Goal: Task Accomplishment & Management: Complete application form

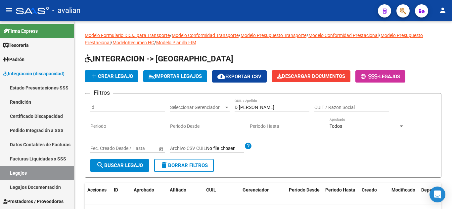
scroll to position [50, 0]
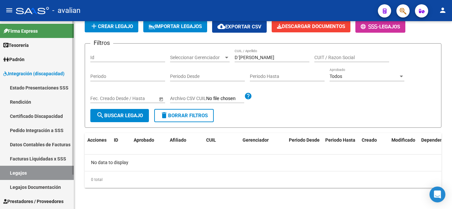
click at [47, 177] on link "Legajos" at bounding box center [37, 173] width 74 height 14
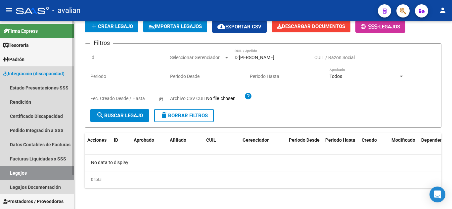
click at [27, 168] on link "Legajos" at bounding box center [37, 173] width 74 height 14
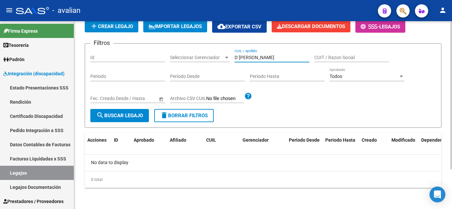
drag, startPoint x: 285, startPoint y: 56, endPoint x: 219, endPoint y: 45, distance: 66.7
click at [219, 45] on form "Filtros Id Seleccionar Gerenciador Seleccionar Gerenciador D´[PERSON_NAME] / Ap…" at bounding box center [263, 85] width 356 height 85
paste input "20567781225"
type input "20567781225"
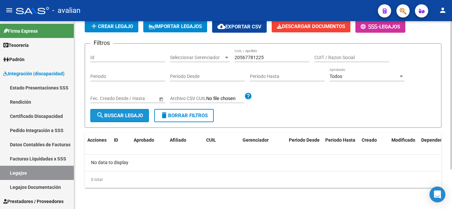
click at [113, 116] on span "search Buscar Legajo" at bounding box center [119, 116] width 47 height 6
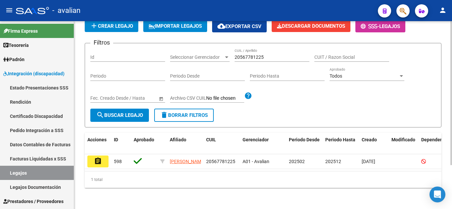
scroll to position [58, 0]
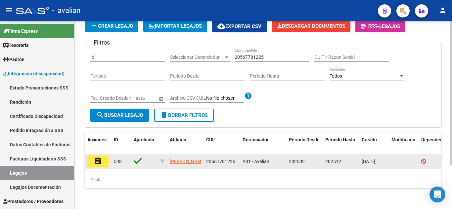
click at [91, 156] on button "assignment" at bounding box center [97, 162] width 21 height 12
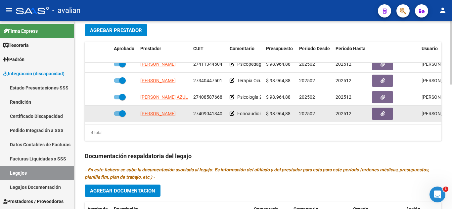
scroll to position [269, 0]
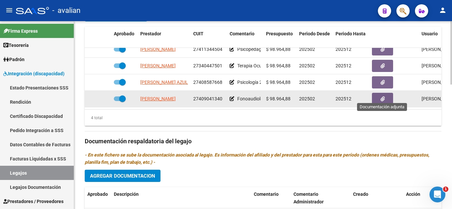
click at [379, 94] on button "button" at bounding box center [382, 99] width 21 height 12
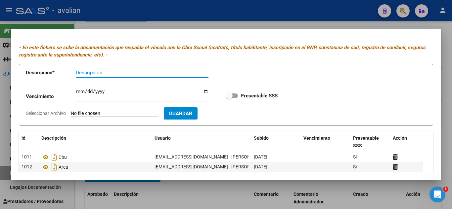
scroll to position [0, 0]
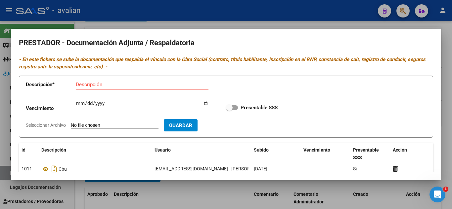
click at [306, 21] on div at bounding box center [226, 104] width 452 height 209
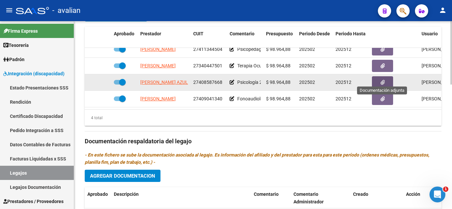
click at [384, 80] on icon "button" at bounding box center [382, 82] width 4 height 5
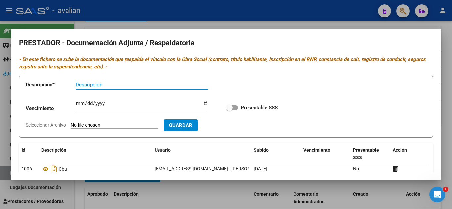
click at [328, 24] on div at bounding box center [226, 104] width 452 height 209
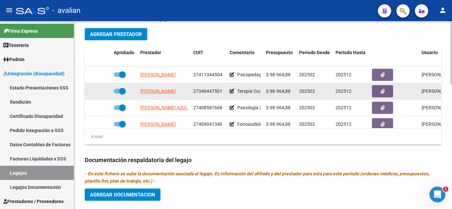
scroll to position [236, 0]
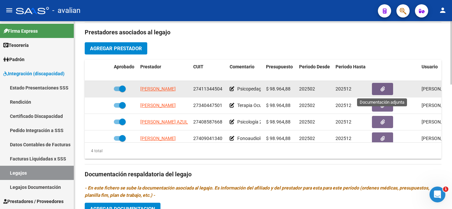
click at [382, 91] on icon "button" at bounding box center [382, 89] width 4 height 5
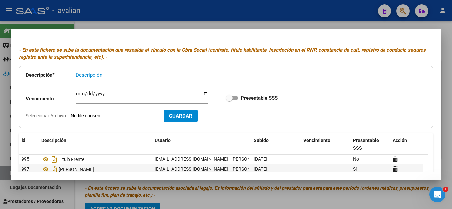
scroll to position [9, 0]
click at [307, 23] on div at bounding box center [226, 104] width 452 height 209
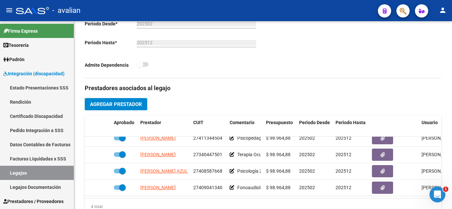
scroll to position [170, 0]
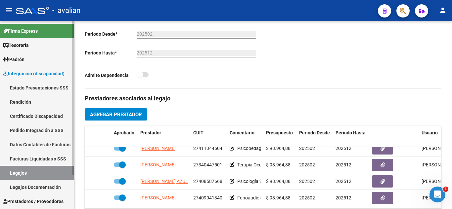
click at [33, 175] on link "Legajos" at bounding box center [37, 173] width 74 height 14
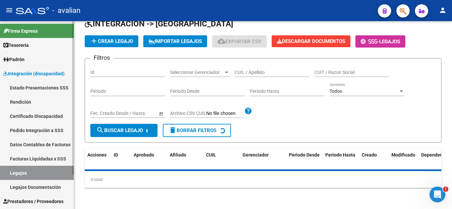
scroll to position [35, 0]
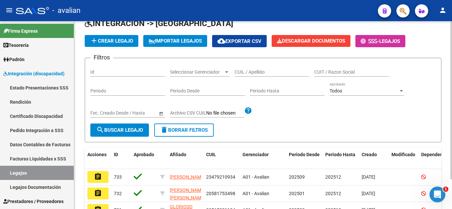
click at [257, 208] on span "A01 - Avalian" at bounding box center [255, 210] width 27 height 5
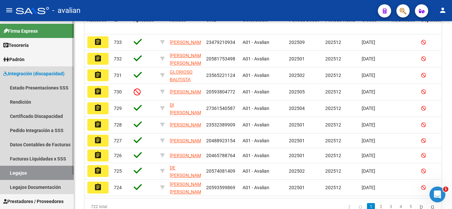
click at [19, 172] on link "Legajos" at bounding box center [37, 173] width 74 height 14
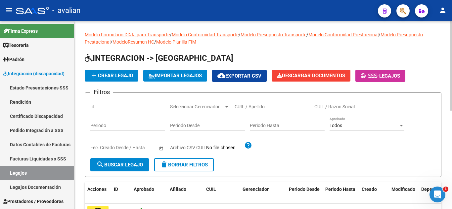
scroll to position [0, 0]
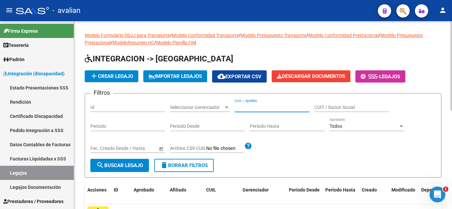
click at [246, 108] on input "CUIL / Apellido" at bounding box center [271, 108] width 75 height 6
paste input "20557283006"
type input "20557283006"
click at [125, 169] on button "search Buscar Legajo" at bounding box center [119, 165] width 59 height 13
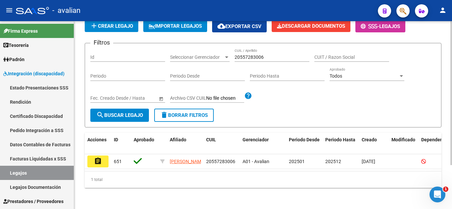
scroll to position [58, 0]
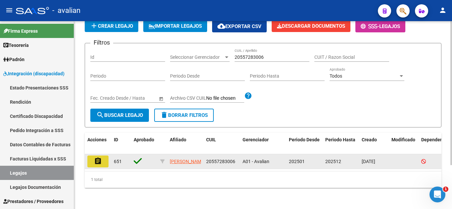
click at [102, 156] on button "assignment" at bounding box center [97, 162] width 21 height 12
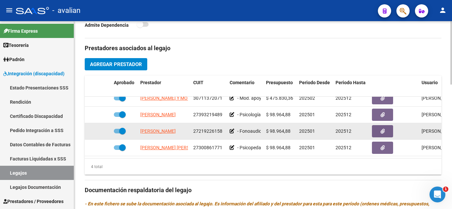
scroll to position [236, 0]
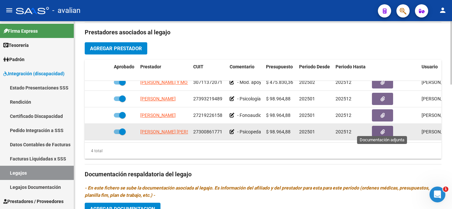
click at [376, 126] on button "button" at bounding box center [382, 132] width 21 height 12
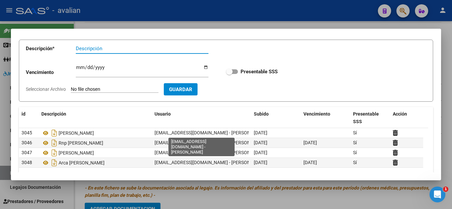
scroll to position [0, 0]
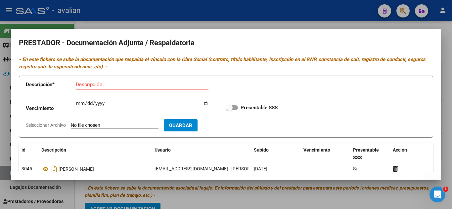
click at [292, 18] on div at bounding box center [226, 104] width 452 height 209
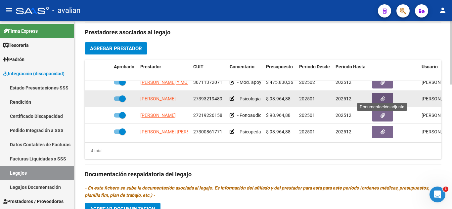
click at [381, 96] on span "button" at bounding box center [382, 99] width 4 height 6
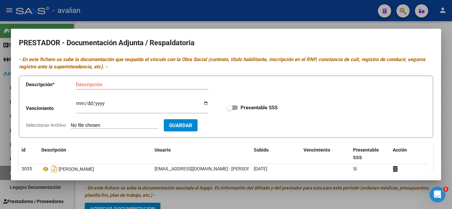
click at [287, 20] on div at bounding box center [226, 104] width 452 height 209
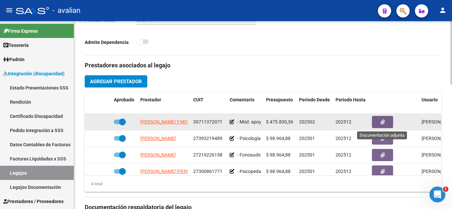
click at [386, 121] on button "button" at bounding box center [382, 122] width 21 height 12
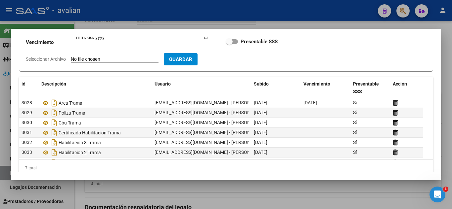
click at [339, 22] on div at bounding box center [226, 104] width 452 height 209
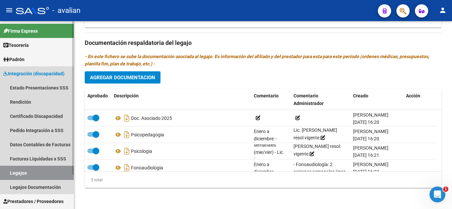
click at [49, 169] on link "Legajos" at bounding box center [37, 173] width 74 height 14
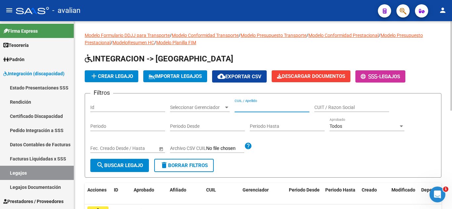
click at [256, 107] on input "CUIL / Apellido" at bounding box center [271, 108] width 75 height 6
paste input "20570750047"
type input "20570750047"
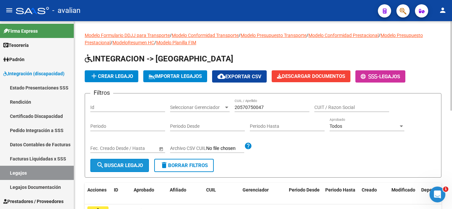
click at [109, 165] on span "search Buscar Legajo" at bounding box center [119, 166] width 47 height 6
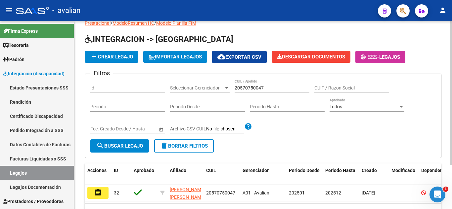
scroll to position [58, 0]
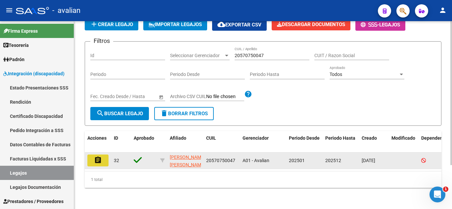
click at [107, 157] on button "assignment" at bounding box center [97, 161] width 21 height 12
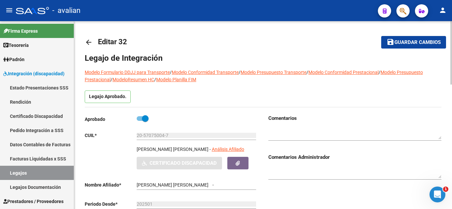
type input "[PERSON_NAME] [PERSON_NAME]"
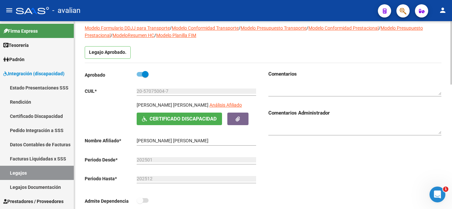
scroll to position [33, 0]
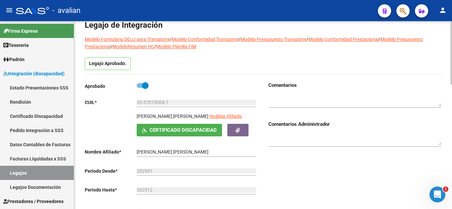
click at [198, 131] on span "Certificado Discapacidad" at bounding box center [182, 131] width 67 height 6
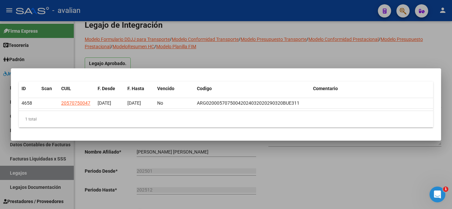
click at [217, 58] on div at bounding box center [226, 104] width 452 height 209
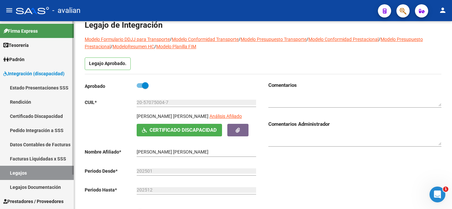
click at [29, 118] on link "Certificado Discapacidad" at bounding box center [37, 116] width 74 height 14
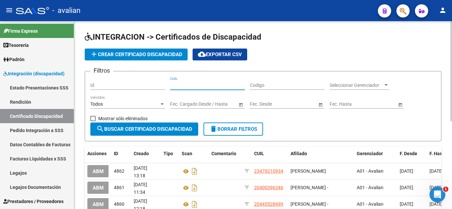
click at [208, 83] on input "CUIL" at bounding box center [207, 86] width 75 height 6
paste input "20-57075004-7"
type input "20-57075004-7"
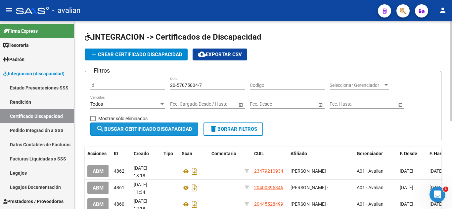
click at [148, 131] on span "search Buscar Certificado Discapacidad" at bounding box center [144, 129] width 96 height 6
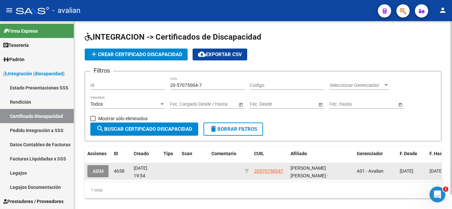
click at [104, 176] on button "ABM" at bounding box center [97, 171] width 21 height 12
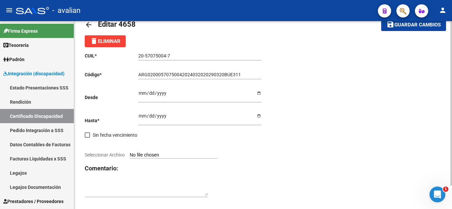
scroll to position [27, 0]
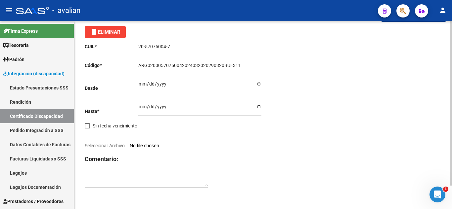
click at [149, 146] on input "Seleccionar Archivo" at bounding box center [174, 146] width 88 height 6
type input "C:\fakepath\CUD actualizado.jpg"
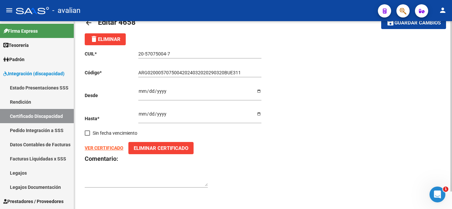
scroll to position [0, 0]
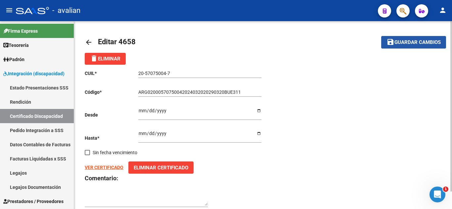
click at [394, 42] on span "Guardar cambios" at bounding box center [417, 43] width 46 height 6
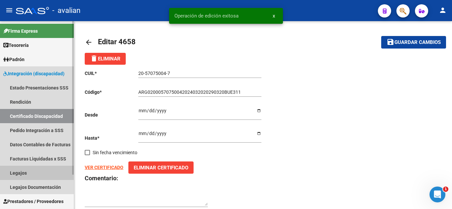
click at [29, 171] on link "Legajos" at bounding box center [37, 173] width 74 height 14
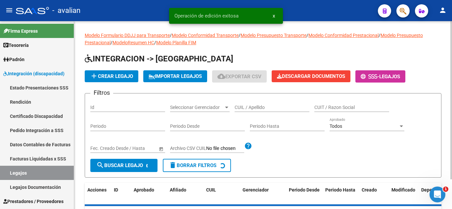
click at [263, 103] on div "CUIL / Apellido" at bounding box center [271, 105] width 75 height 13
paste input "20570750047"
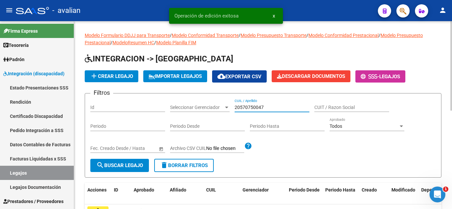
type input "20570750047"
click at [122, 173] on form "Filtros Id Seleccionar Gerenciador Seleccionar Gerenciador 20570750047 CUIL / A…" at bounding box center [263, 135] width 356 height 85
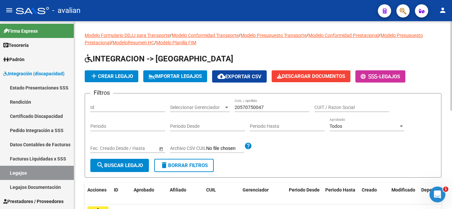
click at [125, 168] on span "search Buscar Legajo" at bounding box center [119, 166] width 47 height 6
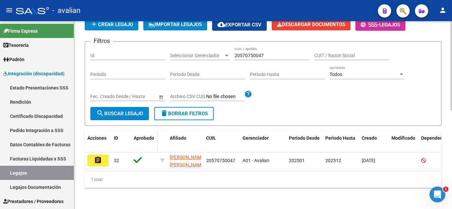
scroll to position [58, 0]
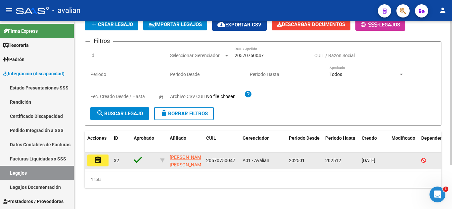
click at [94, 161] on button "assignment" at bounding box center [97, 161] width 21 height 12
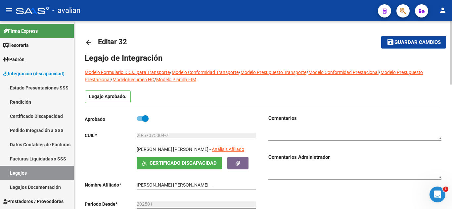
type input "[PERSON_NAME] [PERSON_NAME]"
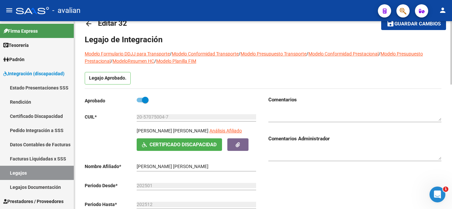
scroll to position [33, 0]
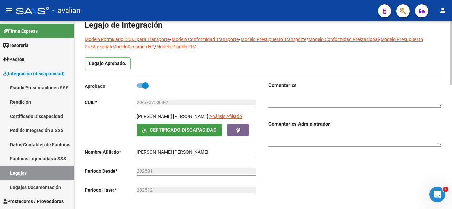
click at [205, 132] on span "Certificado Discapacidad" at bounding box center [182, 131] width 67 height 6
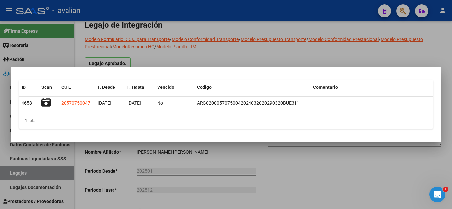
click at [230, 48] on div at bounding box center [226, 104] width 452 height 209
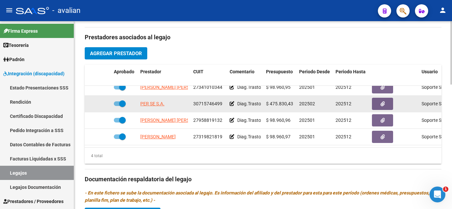
scroll to position [12, 0]
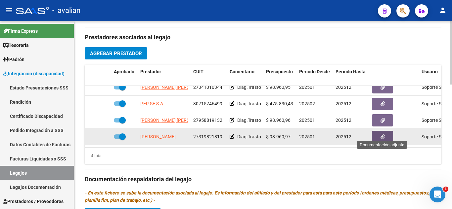
click at [383, 135] on icon "button" at bounding box center [382, 137] width 4 height 5
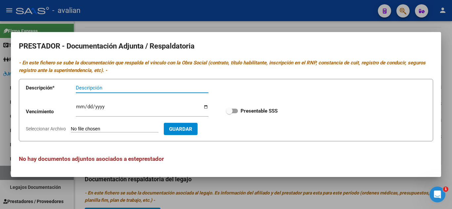
click at [272, 16] on div at bounding box center [226, 104] width 452 height 209
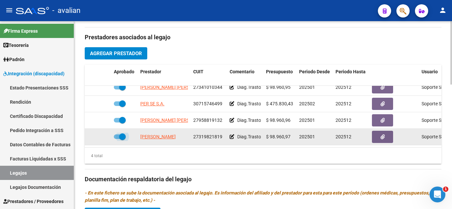
click at [116, 135] on span at bounding box center [120, 137] width 12 height 5
click at [117, 139] on input "checkbox" at bounding box center [117, 139] width 0 height 0
checkbox input "false"
click at [102, 135] on icon at bounding box center [101, 137] width 5 height 5
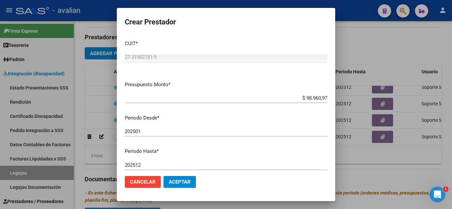
click at [244, 93] on mat-dialog-content "CUIT * 27-31982181-9 Ingresar CUIT ARCA Padrón Presupuesto Monto * $ 98.960,97 …" at bounding box center [226, 103] width 218 height 136
drag, startPoint x: 299, startPoint y: 100, endPoint x: 330, endPoint y: 100, distance: 30.7
click at [330, 100] on mat-dialog-content "CUIT * 27-31982181-9 Ingresar CUIT ARCA Padrón Presupuesto Monto * $ 98.960,97 …" at bounding box center [226, 103] width 218 height 136
paste input "98.964,88"
type input "$ 98.964,88"
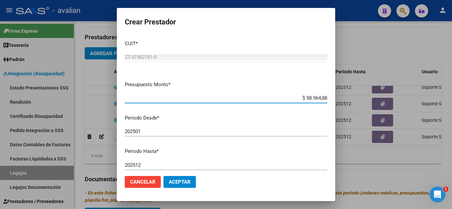
click at [259, 132] on input "202501" at bounding box center [226, 132] width 202 height 6
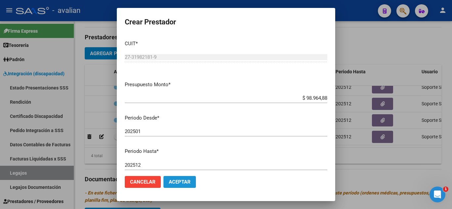
click at [189, 185] on button "Aceptar" at bounding box center [179, 182] width 32 height 12
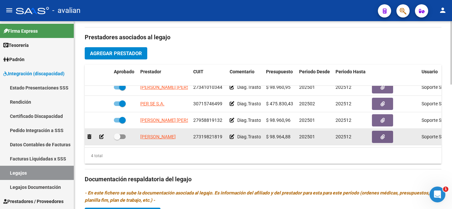
click at [230, 135] on icon at bounding box center [231, 137] width 5 height 5
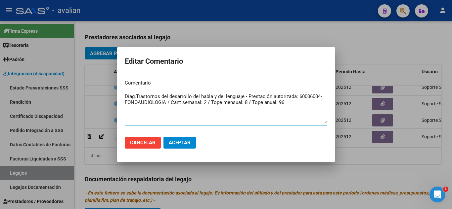
drag, startPoint x: 288, startPoint y: 103, endPoint x: 110, endPoint y: 100, distance: 177.3
click at [110, 100] on div "Editar Comentario Comentario Diag.Trastornos del desarrollo del habla y del len…" at bounding box center [226, 104] width 452 height 209
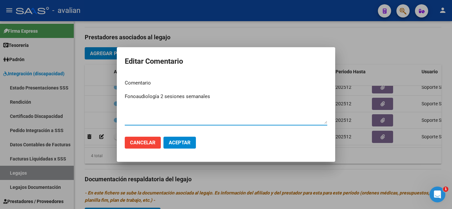
type textarea "Fonoaudiología 2 sesiones semanales"
click at [176, 145] on span "Aceptar" at bounding box center [180, 143] width 22 height 6
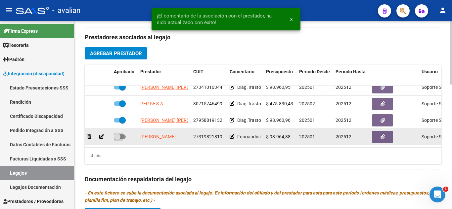
click at [120, 134] on span at bounding box center [117, 137] width 7 height 7
click at [117, 139] on input "checkbox" at bounding box center [117, 139] width 0 height 0
checkbox input "true"
click at [378, 132] on button "button" at bounding box center [382, 137] width 21 height 12
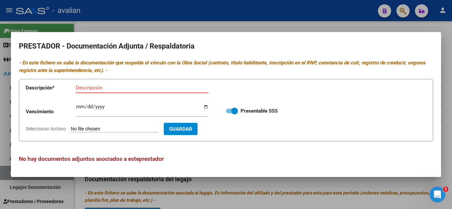
click at [268, 24] on div at bounding box center [226, 104] width 452 height 209
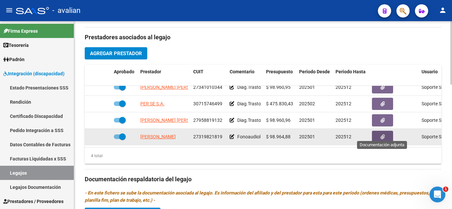
click at [383, 135] on icon "button" at bounding box center [382, 137] width 4 height 5
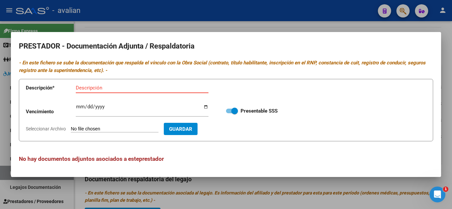
click at [112, 87] on input "Descripción" at bounding box center [142, 88] width 133 height 6
type input "TITULO FRENTE"
click at [85, 131] on input "Seleccionar Archivo" at bounding box center [115, 129] width 88 height 6
type input "C:\fakepath\T1.jpg"
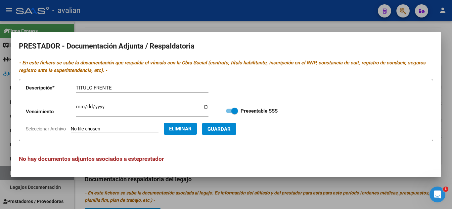
click at [230, 130] on span "Guardar" at bounding box center [218, 129] width 23 height 6
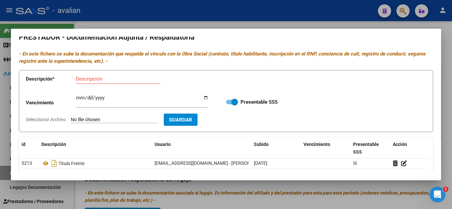
scroll to position [0, 0]
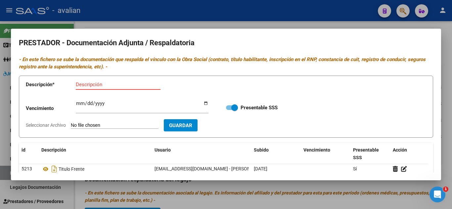
click at [99, 83] on input "Descripción" at bounding box center [118, 85] width 85 height 6
type input "TITULO DORSO"
click at [101, 122] on app-file-uploader "Seleccionar Archivo" at bounding box center [95, 125] width 138 height 6
click at [111, 125] on input "Seleccionar Archivo" at bounding box center [115, 126] width 88 height 6
type input "C:\fakepath\T2.jpg"
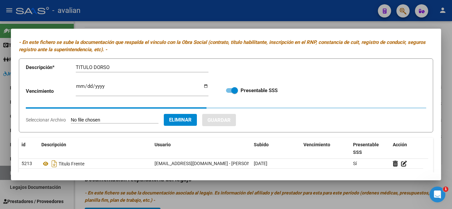
scroll to position [33, 0]
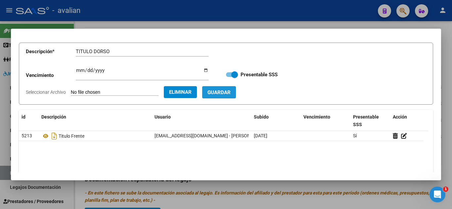
click at [230, 90] on span "Guardar" at bounding box center [218, 93] width 23 height 6
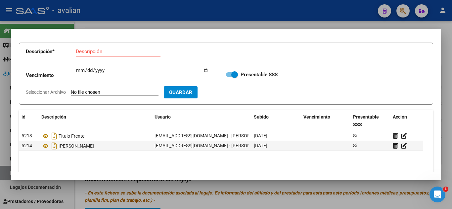
click at [109, 55] on div "Descripción" at bounding box center [118, 52] width 85 height 10
type input "RNP"
click at [80, 70] on input "Ingresar vencimiento" at bounding box center [142, 73] width 133 height 11
type input "[DATE]"
click at [91, 90] on input "Seleccionar Archivo" at bounding box center [115, 93] width 88 height 6
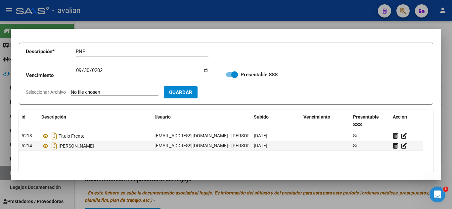
type input "C:\fakepath\RNP.jpg"
click at [230, 95] on span "Guardar" at bounding box center [218, 93] width 23 height 6
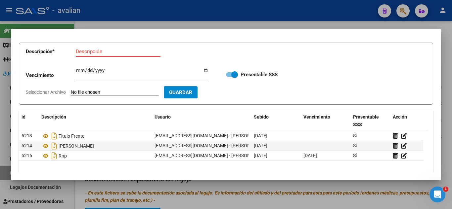
click at [95, 53] on input "Descripción" at bounding box center [118, 52] width 85 height 6
type input "DNI FRENTE"
click at [76, 93] on input "Seleccionar Archivo" at bounding box center [115, 93] width 88 height 6
type input "C:\fakepath\DNI1.jpg"
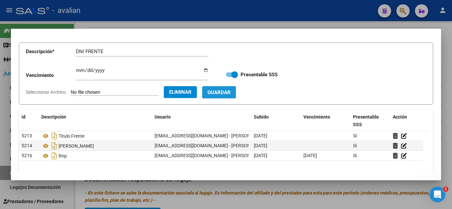
click at [230, 90] on span "Guardar" at bounding box center [218, 93] width 23 height 6
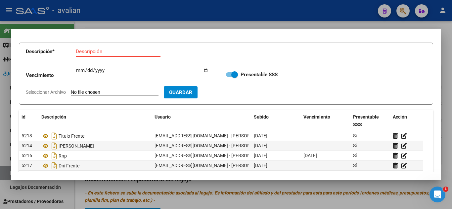
click at [105, 52] on input "Descripción" at bounding box center [118, 52] width 85 height 6
type input "DNI DORSO"
click at [92, 92] on input "Seleccionar Archivo" at bounding box center [115, 93] width 88 height 6
type input "C:\fakepath\DNI2.jpg"
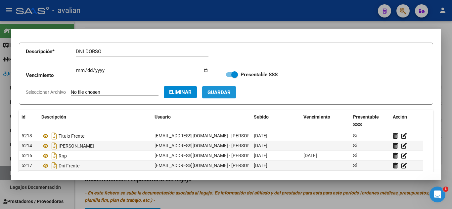
click at [230, 94] on span "Guardar" at bounding box center [218, 93] width 23 height 6
click at [358, 20] on div at bounding box center [226, 104] width 452 height 209
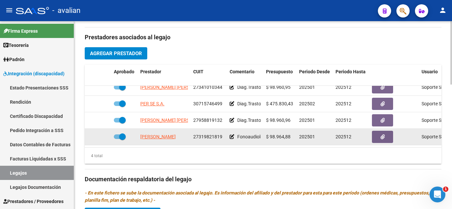
drag, startPoint x: 192, startPoint y: 131, endPoint x: 220, endPoint y: 132, distance: 28.1
click at [224, 132] on datatable-body-cell "27319821819" at bounding box center [208, 137] width 36 height 16
copy span "27319821819"
click at [384, 138] on button "button" at bounding box center [382, 137] width 21 height 12
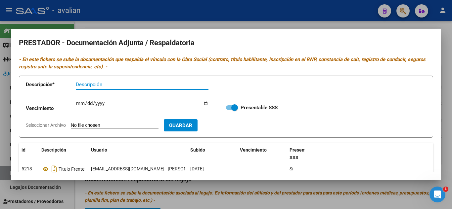
click at [110, 82] on input "Descripción" at bounding box center [142, 85] width 133 height 6
type input "ARCA"
click at [106, 125] on input "Seleccionar Archivo" at bounding box center [115, 126] width 88 height 6
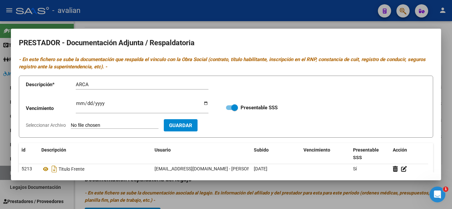
type input "C:\fakepath\AFIP - Administración Federal de Ingresos Públicos.pdf"
click at [230, 129] on span "Guardar" at bounding box center [218, 126] width 23 height 6
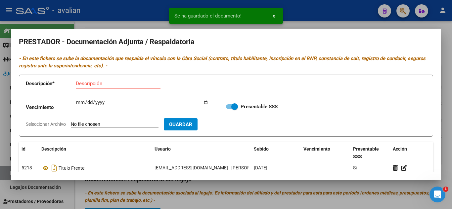
scroll to position [0, 0]
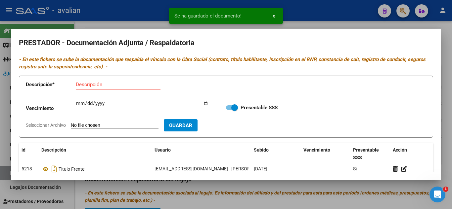
click at [313, 23] on div at bounding box center [226, 104] width 452 height 209
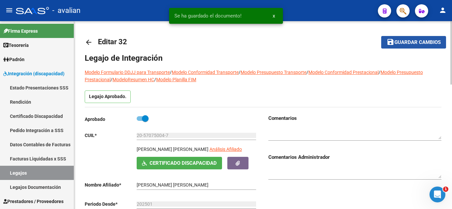
click at [408, 42] on span "Guardar cambios" at bounding box center [417, 43] width 46 height 6
click at [395, 41] on span "Guardar cambios" at bounding box center [417, 43] width 46 height 6
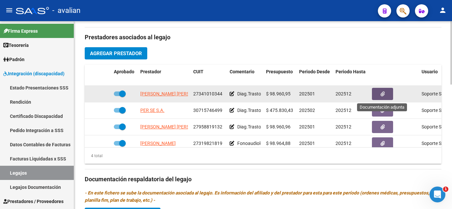
click at [377, 93] on button "button" at bounding box center [382, 94] width 21 height 12
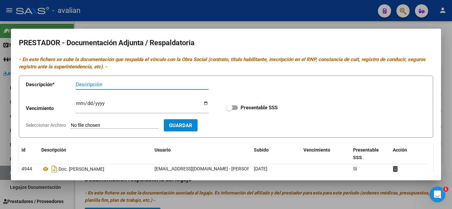
scroll to position [33, 0]
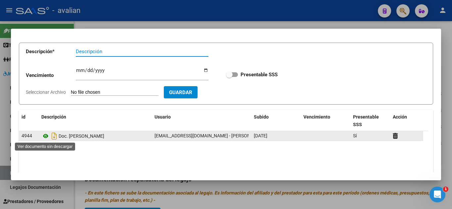
click at [47, 137] on icon at bounding box center [45, 136] width 9 height 8
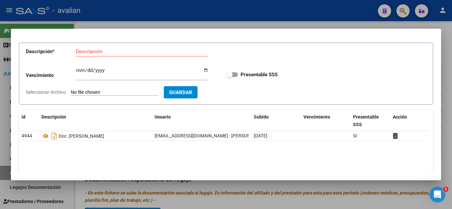
click at [348, 24] on div at bounding box center [226, 104] width 452 height 209
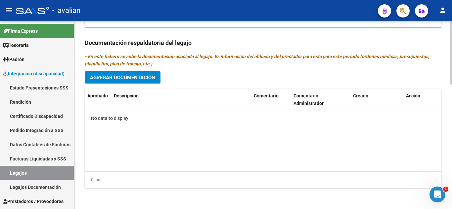
scroll to position [369, 0]
click at [114, 78] on span "Agregar Documentacion" at bounding box center [122, 78] width 65 height 6
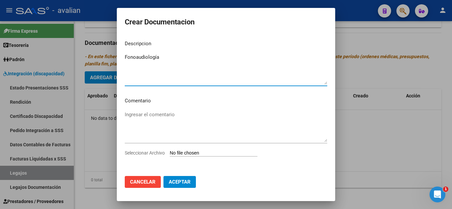
type textarea "Fonoaudiología"
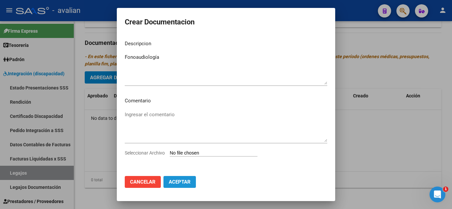
click at [185, 187] on button "Aceptar" at bounding box center [179, 182] width 32 height 12
click at [193, 154] on input "Seleccionar Archivo" at bounding box center [214, 153] width 88 height 6
type input "C:\fakepath\FONO.pdf"
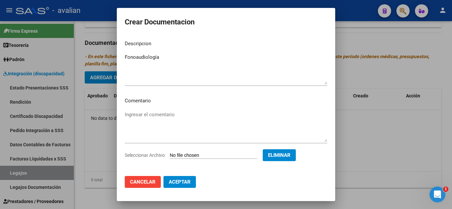
click at [183, 179] on button "Aceptar" at bounding box center [179, 182] width 32 height 12
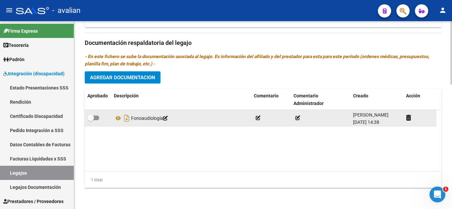
click at [257, 116] on icon at bounding box center [258, 118] width 5 height 5
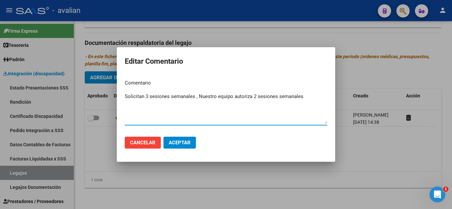
type textarea "Solicitan 3 sesiones semanales , Nuestro equipo autoriza 2 sesiones semanales"
click at [191, 145] on button "Aceptar" at bounding box center [179, 143] width 32 height 12
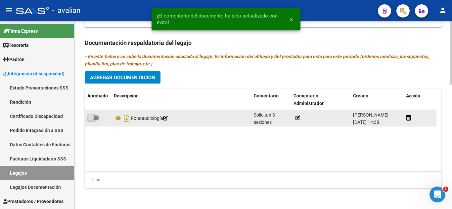
click at [98, 118] on span at bounding box center [93, 118] width 12 height 5
click at [91, 120] on input "checkbox" at bounding box center [90, 120] width 0 height 0
checkbox input "true"
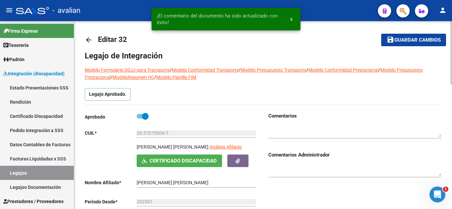
scroll to position [0, 0]
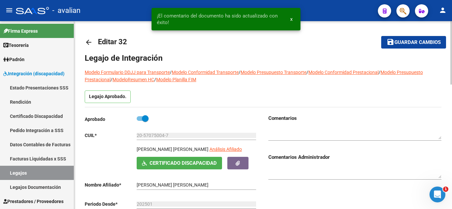
click at [400, 43] on span "Guardar cambios" at bounding box center [417, 43] width 46 height 6
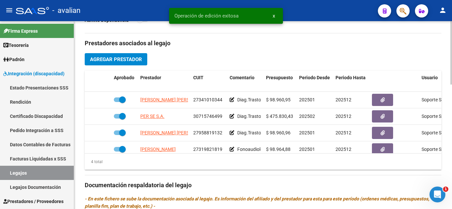
scroll to position [231, 0]
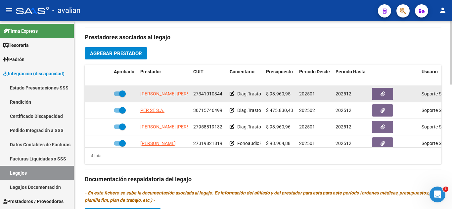
click at [230, 96] on icon at bounding box center [231, 94] width 5 height 5
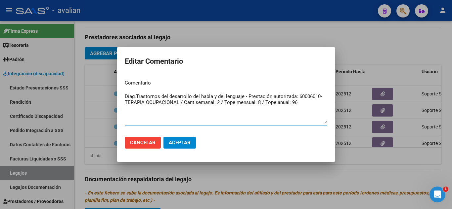
drag, startPoint x: 307, startPoint y: 98, endPoint x: 217, endPoint y: 109, distance: 90.6
click at [148, 96] on textarea "Diag.Trastornos del desarrollo del habla y del lenguaje - Prestación autorizada…" at bounding box center [226, 108] width 202 height 31
drag, startPoint x: 250, startPoint y: 113, endPoint x: 298, endPoint y: 102, distance: 49.8
click at [252, 113] on textarea "Diag.Trastornos del desarrollo del habla y del lenguaje - Prestación autorizada…" at bounding box center [226, 108] width 202 height 31
drag, startPoint x: 313, startPoint y: 105, endPoint x: 117, endPoint y: 95, distance: 195.7
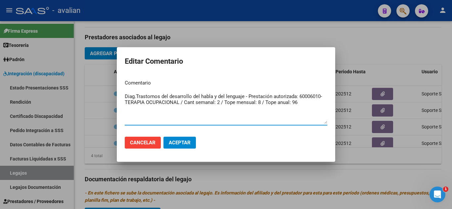
click at [117, 95] on mat-dialog-content "Comentario Diag.Trastornos del desarrollo del habla y del lenguaje - Prestación…" at bounding box center [226, 102] width 218 height 57
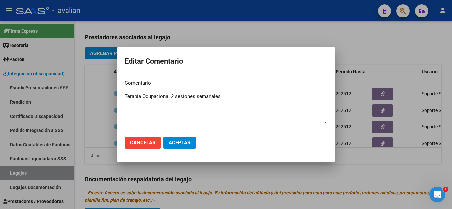
type textarea "Terapia Ocupacional 2 sesiones semanales"
click at [182, 148] on button "Aceptar" at bounding box center [179, 143] width 32 height 12
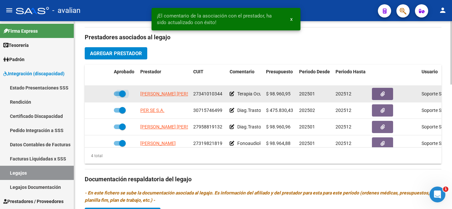
click at [116, 95] on span at bounding box center [120, 94] width 12 height 5
click at [117, 96] on input "checkbox" at bounding box center [117, 96] width 0 height 0
checkbox input "false"
click at [101, 94] on icon at bounding box center [101, 94] width 5 height 5
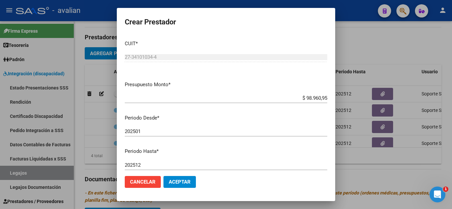
click at [254, 78] on mat-dialog-content "CUIT * 27-34101034-4 Ingresar CUIT ARCA Padrón Presupuesto Monto * $ 98.960,95 …" at bounding box center [226, 103] width 218 height 136
drag, startPoint x: 301, startPoint y: 98, endPoint x: 330, endPoint y: 100, distance: 29.5
click at [330, 100] on mat-dialog-content "CUIT * 27-34101034-4 Ingresar CUIT ARCA Padrón Presupuesto Monto * $ 98.960,95 …" at bounding box center [226, 103] width 218 height 136
paste input "4,88"
type input "$ 98.964,88"
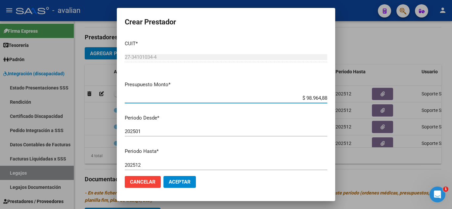
click at [260, 119] on p "Periodo Desde *" at bounding box center [226, 118] width 202 height 8
click at [185, 184] on span "Aceptar" at bounding box center [180, 182] width 22 height 6
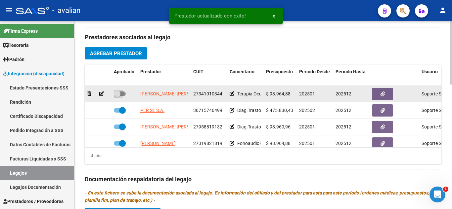
click at [121, 94] on span at bounding box center [120, 94] width 12 height 5
click at [117, 96] on input "checkbox" at bounding box center [117, 96] width 0 height 0
checkbox input "true"
click at [379, 97] on button "button" at bounding box center [382, 94] width 21 height 12
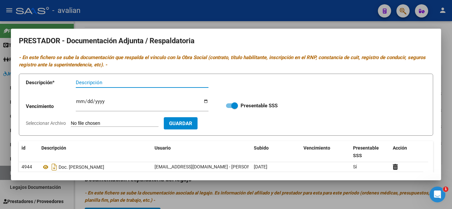
scroll to position [0, 0]
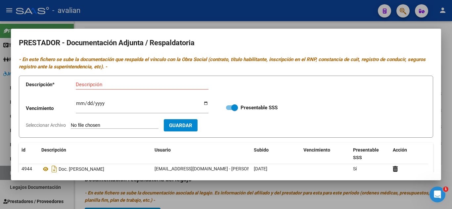
click at [350, 21] on div at bounding box center [226, 104] width 452 height 209
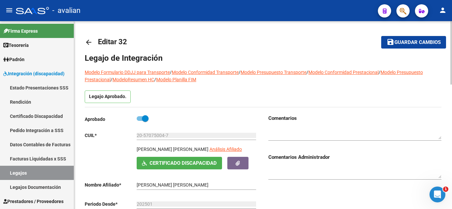
click at [396, 41] on span "Guardar cambios" at bounding box center [417, 43] width 46 height 6
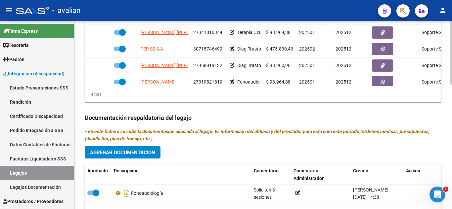
scroll to position [364, 0]
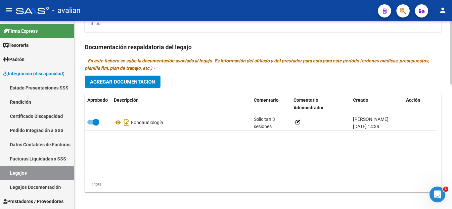
click at [123, 84] on span "Agregar Documentacion" at bounding box center [122, 82] width 65 height 6
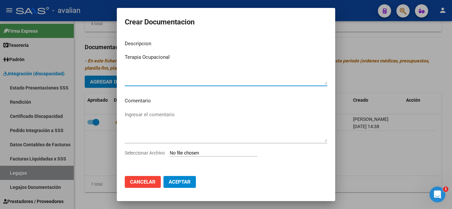
type textarea "Terapia Ocupacional"
click at [191, 153] on input "Seleccionar Archivo" at bounding box center [214, 153] width 88 height 6
type input "C:\fakepath\TO_compressed.pdf"
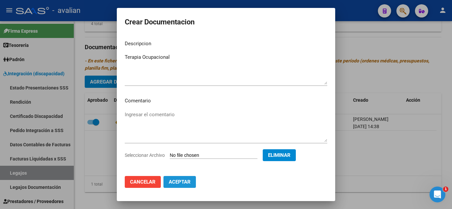
click at [186, 180] on span "Aceptar" at bounding box center [180, 182] width 22 height 6
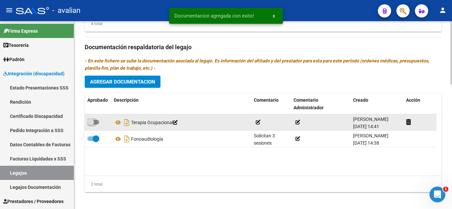
click at [95, 123] on span at bounding box center [93, 122] width 12 height 5
click at [91, 125] on input "checkbox" at bounding box center [90, 125] width 0 height 0
checkbox input "true"
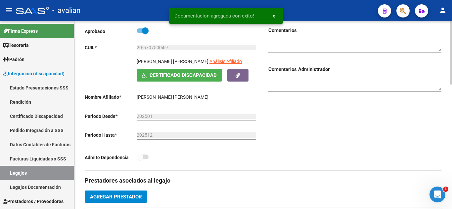
scroll to position [0, 0]
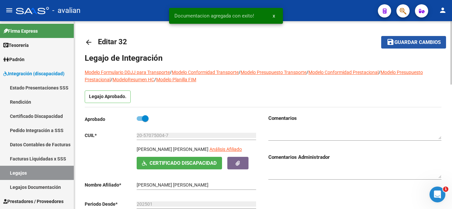
click at [415, 40] on span "Guardar cambios" at bounding box center [417, 43] width 46 height 6
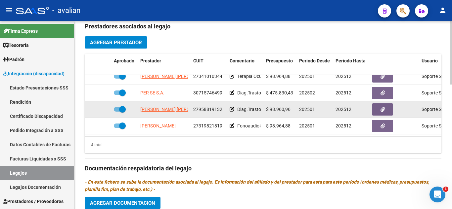
scroll to position [231, 0]
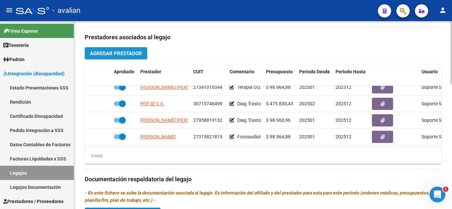
click at [125, 58] on button "Agregar Prestador" at bounding box center [116, 53] width 62 height 12
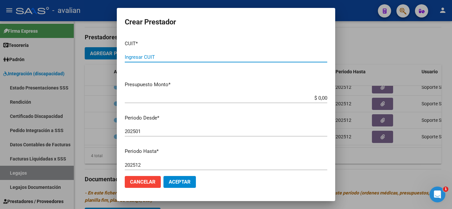
paste input "27-33571337-6"
type input "27-33571337-6"
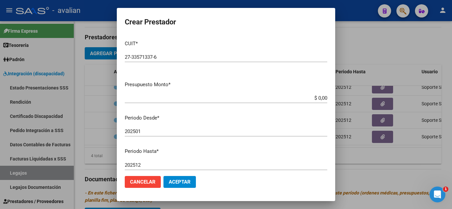
click at [251, 85] on p "Presupuesto Monto *" at bounding box center [226, 85] width 202 height 8
drag, startPoint x: 311, startPoint y: 98, endPoint x: 332, endPoint y: 102, distance: 20.9
click at [332, 102] on mat-dialog-content "CUIT * 27-33571337-6 Ingresar CUIT ARCA Padrón Presupuesto Monto * $ 0,00 Ingre…" at bounding box center [226, 103] width 218 height 136
paste input "98.964,88"
type input "$ 98.964,88"
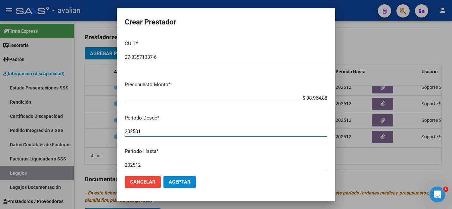
click at [242, 130] on input "202501" at bounding box center [226, 132] width 202 height 6
click at [189, 182] on span "Aceptar" at bounding box center [180, 182] width 22 height 6
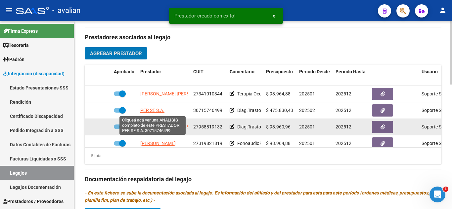
scroll to position [28, 0]
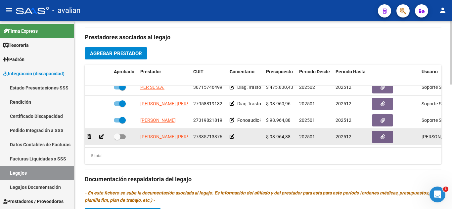
click at [232, 135] on icon at bounding box center [231, 137] width 5 height 5
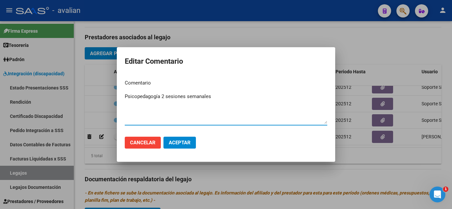
type textarea "Psicopedagogía 2 sesiones semanales"
click at [187, 146] on span "Aceptar" at bounding box center [180, 143] width 22 height 6
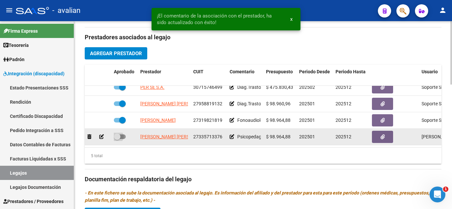
click at [122, 135] on span at bounding box center [120, 137] width 12 height 5
click at [117, 139] on input "checkbox" at bounding box center [117, 139] width 0 height 0
checkbox input "true"
click at [385, 134] on button "button" at bounding box center [382, 137] width 21 height 12
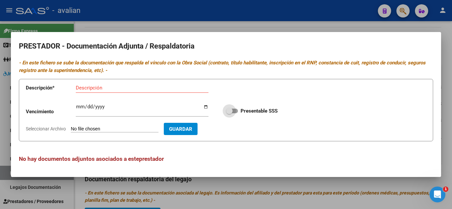
click at [232, 111] on span at bounding box center [232, 111] width 12 height 5
click at [229, 113] on input "Presentable SSS" at bounding box center [229, 113] width 0 height 0
checkbox input "true"
click at [85, 84] on div "Descripción" at bounding box center [142, 88] width 133 height 10
type input "RNP"
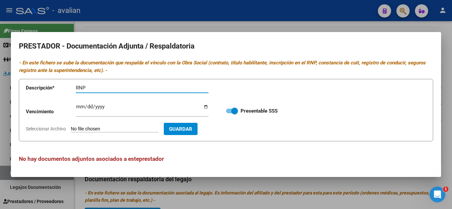
click at [77, 105] on input "Ingresar vencimiento" at bounding box center [142, 109] width 133 height 11
type input "[DATE]"
click at [93, 130] on input "Seleccionar Archivo" at bounding box center [115, 129] width 88 height 6
type input "C:\fakepath\RNP.jpg"
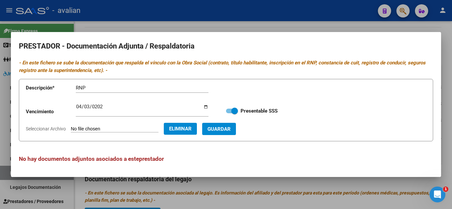
click at [236, 124] on button "Guardar" at bounding box center [219, 129] width 34 height 12
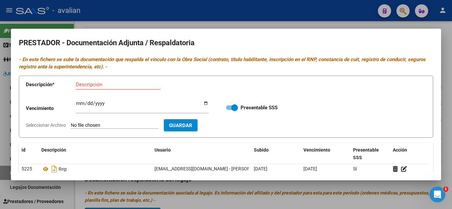
click at [93, 84] on input "Descripción" at bounding box center [118, 85] width 85 height 6
type input "TITULO FRENTE"
click at [100, 125] on input "Seleccionar Archivo" at bounding box center [115, 126] width 88 height 6
type input "C:\fakepath\T1.jpg"
click at [230, 126] on span "Guardar" at bounding box center [218, 126] width 23 height 6
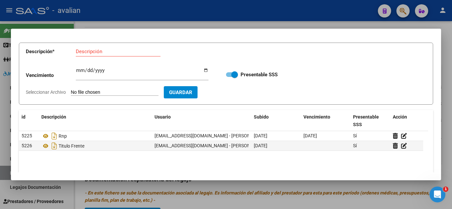
scroll to position [0, 0]
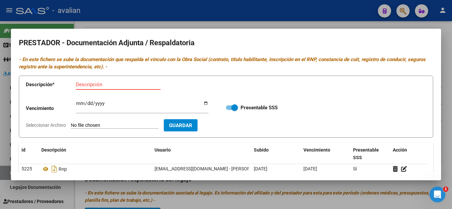
click at [119, 86] on input "Descripción" at bounding box center [118, 85] width 85 height 6
type input "CBU"
click at [114, 124] on input "Seleccionar Archivo" at bounding box center [115, 126] width 88 height 6
type input "C:\fakepath\CBU.jpg"
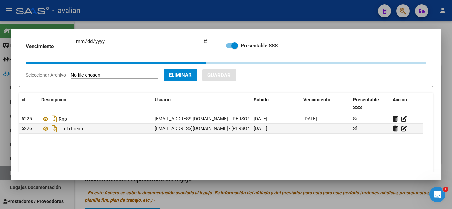
scroll to position [66, 0]
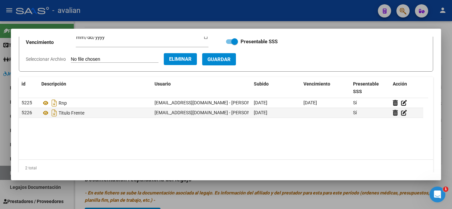
click at [236, 55] on button "Guardar" at bounding box center [219, 59] width 34 height 12
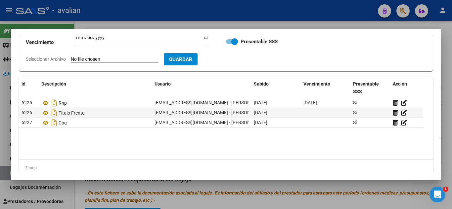
click at [311, 20] on div at bounding box center [226, 104] width 452 height 209
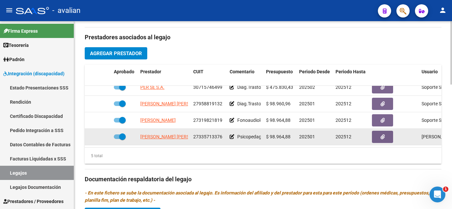
drag, startPoint x: 192, startPoint y: 132, endPoint x: 213, endPoint y: 129, distance: 21.0
click at [222, 135] on datatable-body-cell "27335713376" at bounding box center [208, 137] width 36 height 16
copy span "27335713376"
click at [383, 135] on icon "button" at bounding box center [382, 137] width 4 height 5
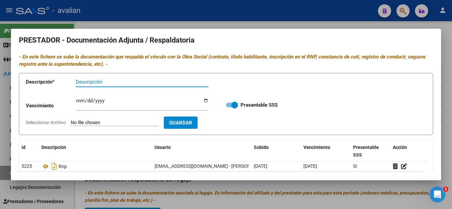
scroll to position [0, 0]
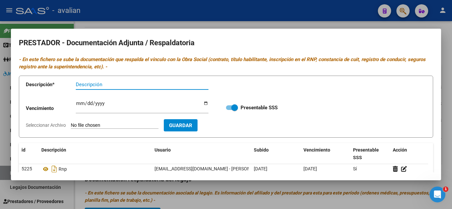
click at [94, 83] on input "Descripción" at bounding box center [142, 85] width 133 height 6
type input "ARCA"
click at [102, 125] on input "Seleccionar Archivo" at bounding box center [115, 126] width 88 height 6
type input "C:\fakepath\AFIP - Administración Federal de Ingresos Públicos.pdf"
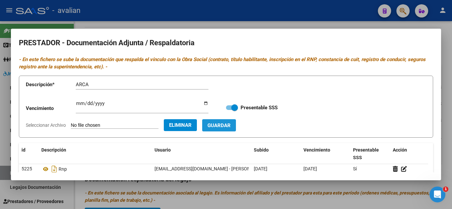
click at [228, 124] on span "Guardar" at bounding box center [218, 126] width 23 height 6
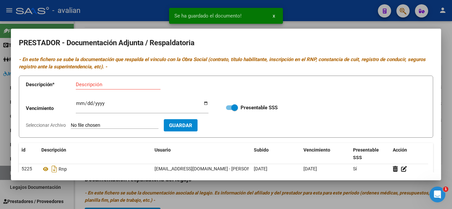
click at [347, 25] on div at bounding box center [226, 104] width 452 height 209
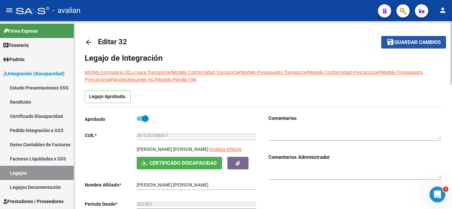
click at [414, 46] on button "save Guardar cambios" at bounding box center [413, 42] width 65 height 12
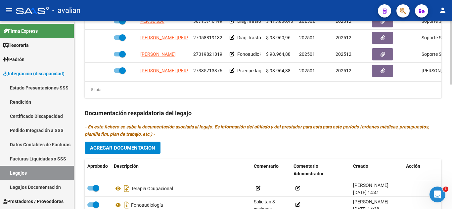
scroll to position [331, 0]
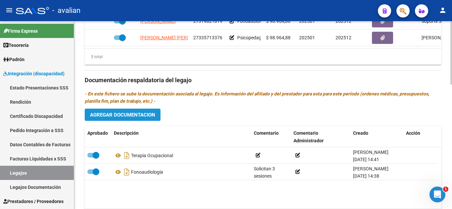
click at [120, 116] on span "Agregar Documentacion" at bounding box center [122, 115] width 65 height 6
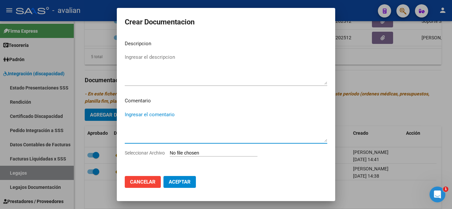
click at [152, 112] on textarea "Ingresar el comentario" at bounding box center [226, 126] width 202 height 31
type textarea "P"
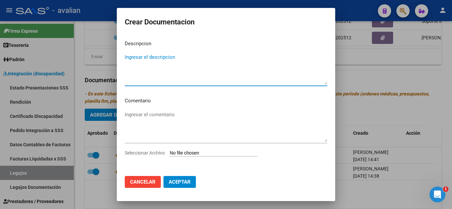
click at [140, 59] on textarea "Ingresar el descripcion" at bounding box center [226, 69] width 202 height 31
type textarea "Psicopedagogía"
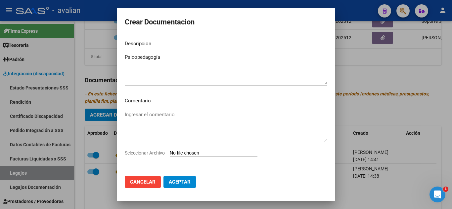
click at [193, 150] on app-file-uploader "Seleccionar Archivo" at bounding box center [194, 153] width 138 height 6
click at [216, 151] on input "Seleccionar Archivo" at bounding box center [214, 153] width 88 height 6
type input "C:\fakepath\PSICOPEDAGOGÍA.pdf"
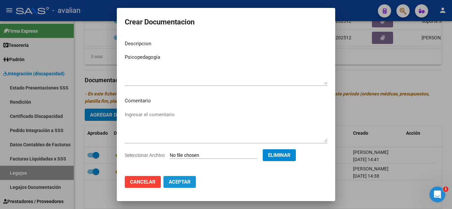
click at [177, 182] on span "Aceptar" at bounding box center [180, 182] width 22 height 6
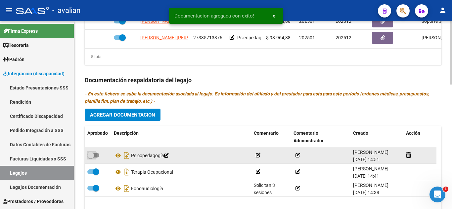
click at [95, 155] on span at bounding box center [93, 155] width 12 height 5
click at [91, 158] on input "checkbox" at bounding box center [90, 158] width 0 height 0
checkbox input "true"
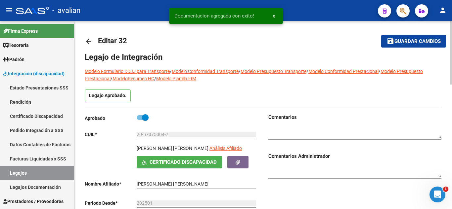
scroll to position [0, 0]
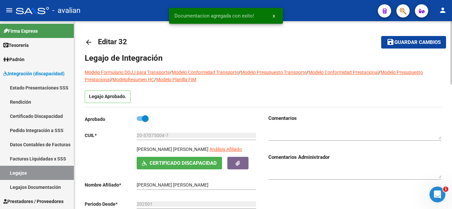
click at [410, 42] on span "Guardar cambios" at bounding box center [417, 43] width 46 height 6
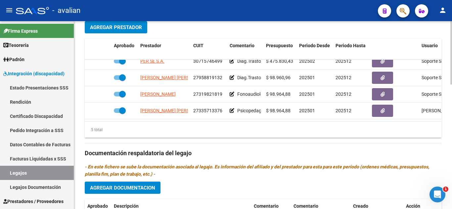
scroll to position [231, 0]
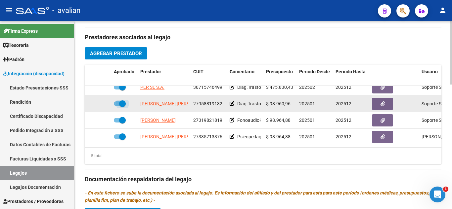
click at [118, 102] on span at bounding box center [120, 104] width 12 height 5
click at [117, 106] on input "checkbox" at bounding box center [117, 106] width 0 height 0
checkbox input "false"
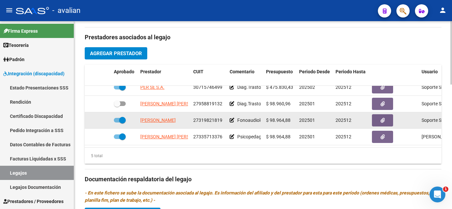
scroll to position [0, 0]
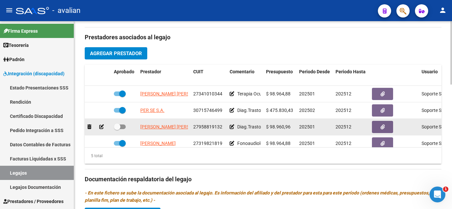
click at [102, 125] on icon at bounding box center [101, 127] width 5 height 5
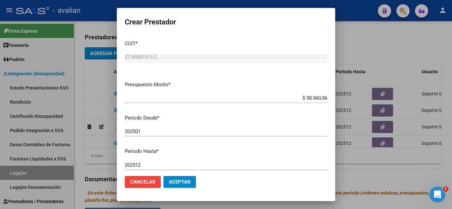
click at [241, 114] on mat-dialog-content "CUIT * 27-95881913-2 Ingresar CUIT ARCA Padrón Presupuesto Monto * $ 98.960,96 …" at bounding box center [226, 103] width 218 height 136
drag, startPoint x: 302, startPoint y: 97, endPoint x: 324, endPoint y: 96, distance: 22.9
click at [324, 96] on app-form-text-field "Presupuesto Monto * $ 98.960,96 Ingresar el monto" at bounding box center [229, 91] width 208 height 20
paste input "4,88"
type input "$ 98.964,88"
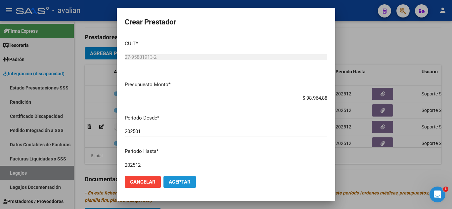
click at [184, 179] on button "Aceptar" at bounding box center [179, 182] width 32 height 12
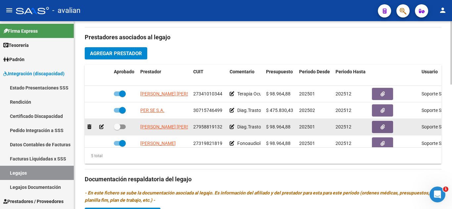
click at [232, 126] on icon at bounding box center [231, 127] width 5 height 5
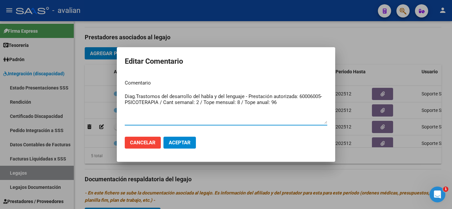
drag, startPoint x: 279, startPoint y: 101, endPoint x: 63, endPoint y: 95, distance: 215.7
click at [63, 95] on div "Editar Comentario Comentario Diag.Trastornos del desarrollo del habla y del len…" at bounding box center [226, 104] width 452 height 209
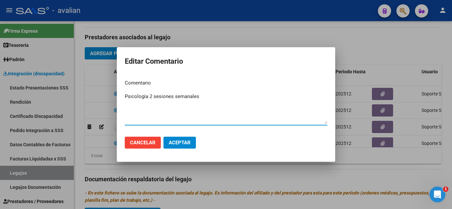
type textarea "Psicología 2 sesiones semanales"
click at [182, 146] on button "Aceptar" at bounding box center [179, 143] width 32 height 12
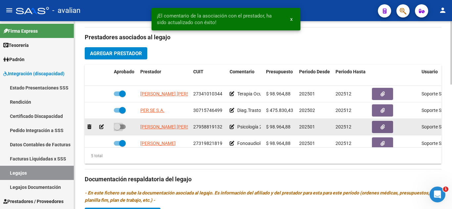
click at [122, 128] on span at bounding box center [120, 127] width 12 height 5
click at [117, 129] on input "checkbox" at bounding box center [117, 129] width 0 height 0
checkbox input "true"
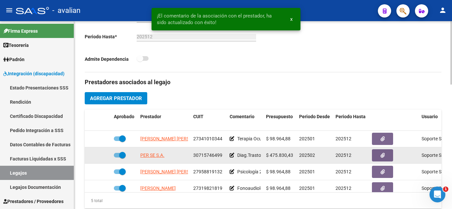
scroll to position [231, 0]
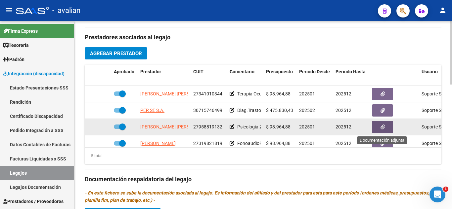
click at [384, 128] on icon "button" at bounding box center [382, 127] width 4 height 5
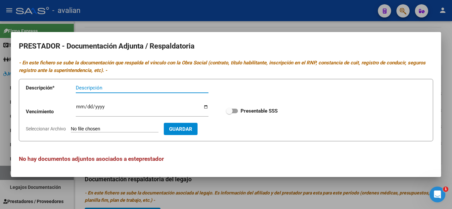
click at [235, 111] on span at bounding box center [232, 111] width 12 height 5
click at [229, 113] on input "Presentable SSS" at bounding box center [229, 113] width 0 height 0
checkbox input "true"
click at [84, 90] on input "Descripción" at bounding box center [142, 88] width 133 height 6
type input "RNP"
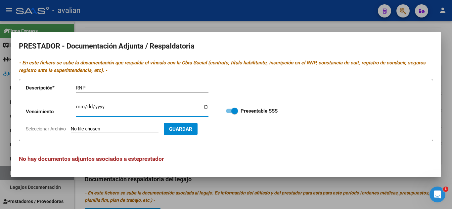
click at [80, 106] on input "Ingresar vencimiento" at bounding box center [142, 109] width 133 height 11
type input "[DATE]"
click at [106, 128] on input "Seleccionar Archivo" at bounding box center [115, 129] width 88 height 6
type input "C:\fakepath\RNP.jpg"
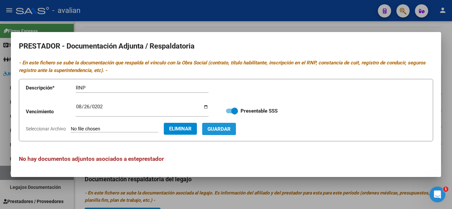
click at [233, 133] on button "Guardar" at bounding box center [219, 129] width 34 height 12
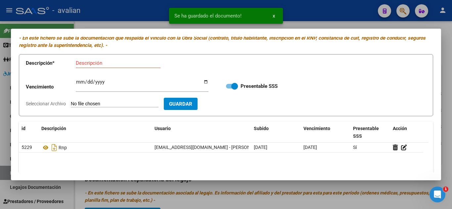
scroll to position [33, 0]
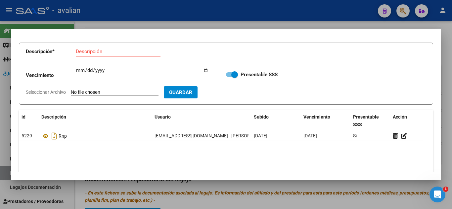
click at [106, 50] on div "Descripción" at bounding box center [118, 52] width 85 height 10
type input "CBU"
click at [99, 93] on input "Seleccionar Archivo" at bounding box center [115, 93] width 88 height 6
type input "C:\fakepath\CBU.jpg"
click at [230, 93] on span "Guardar" at bounding box center [218, 93] width 23 height 6
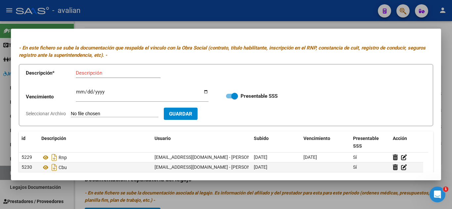
scroll to position [0, 0]
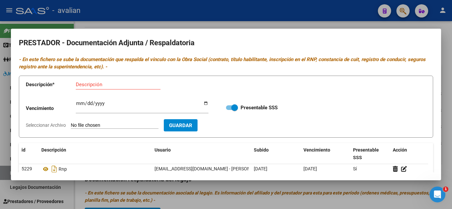
click at [113, 88] on div "Descripción" at bounding box center [118, 85] width 85 height 10
type input "TITULO FRENTE"
click at [108, 125] on input "Seleccionar Archivo" at bounding box center [115, 126] width 88 height 6
type input "C:\fakepath\T1.jpg"
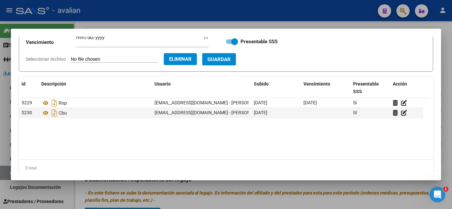
click at [236, 59] on button "Guardar" at bounding box center [219, 59] width 34 height 12
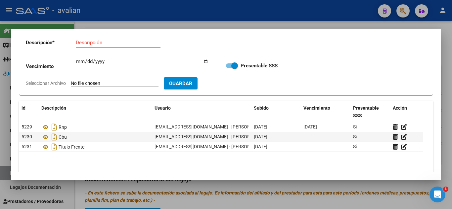
scroll to position [75, 0]
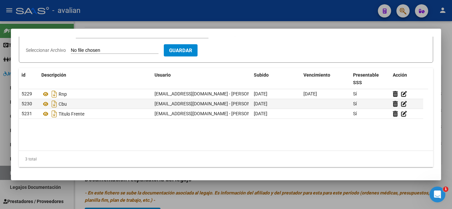
click at [267, 23] on div at bounding box center [226, 104] width 452 height 209
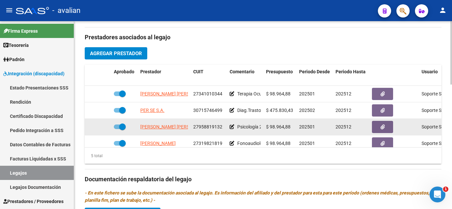
drag, startPoint x: 192, startPoint y: 127, endPoint x: 222, endPoint y: 126, distance: 29.8
click at [222, 126] on datatable-body-cell "27958819132" at bounding box center [208, 127] width 36 height 16
copy span "27958819132"
click at [377, 128] on button "button" at bounding box center [382, 127] width 21 height 12
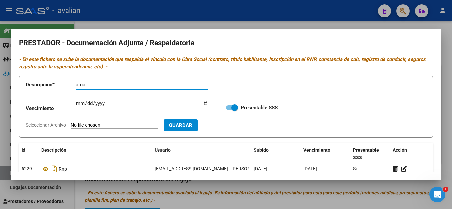
type input "arca"
click at [116, 123] on input "Seleccionar Archivo" at bounding box center [115, 126] width 88 height 6
type input "C:\fakepath\AFIP - Administración Federal de Ingresos Públicos.pdf"
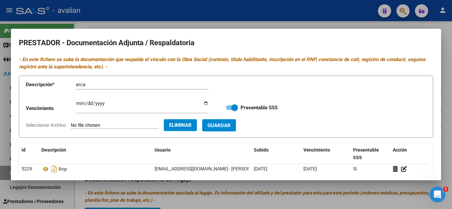
click at [230, 124] on span "Guardar" at bounding box center [218, 126] width 23 height 6
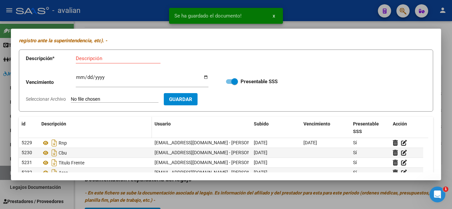
scroll to position [0, 0]
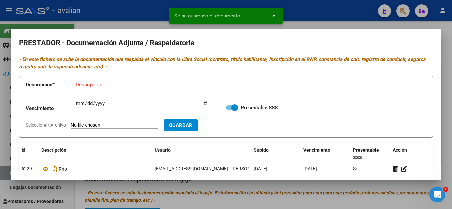
click at [304, 17] on div at bounding box center [226, 104] width 452 height 209
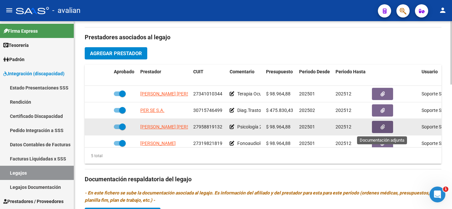
click at [375, 127] on button "button" at bounding box center [382, 127] width 21 height 12
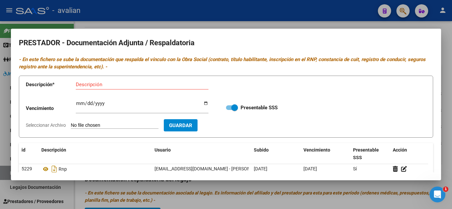
click at [291, 16] on div at bounding box center [226, 104] width 452 height 209
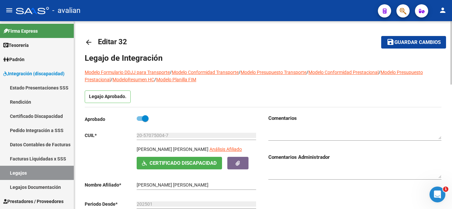
click at [403, 40] on span "Guardar cambios" at bounding box center [417, 43] width 46 height 6
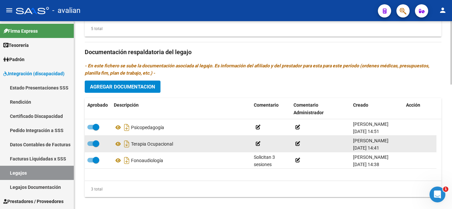
scroll to position [369, 0]
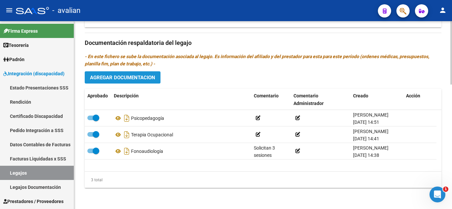
click at [144, 79] on span "Agregar Documentacion" at bounding box center [122, 78] width 65 height 6
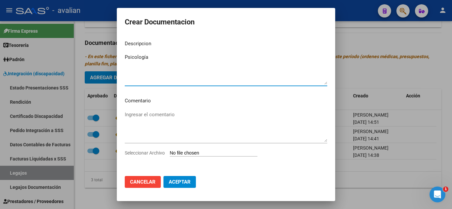
type textarea "Psicología"
click at [177, 153] on input "Seleccionar Archivo" at bounding box center [214, 153] width 88 height 6
type input "C:\fakepath\Psicologia.pdf"
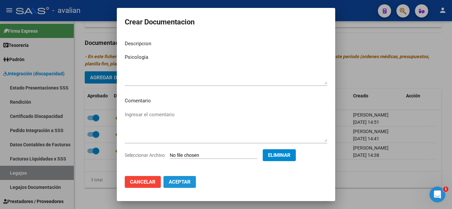
click at [179, 181] on span "Aceptar" at bounding box center [180, 182] width 22 height 6
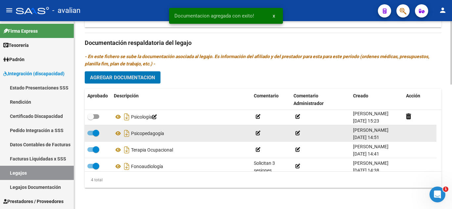
scroll to position [0, 0]
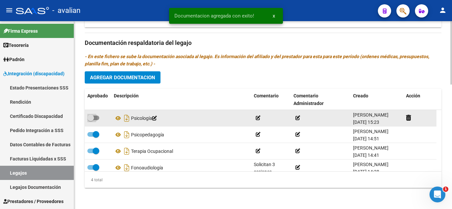
click at [98, 116] on span at bounding box center [93, 118] width 12 height 5
click at [91, 120] on input "checkbox" at bounding box center [90, 120] width 0 height 0
checkbox input "true"
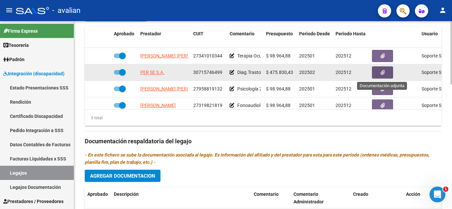
click at [384, 77] on button "button" at bounding box center [382, 72] width 21 height 12
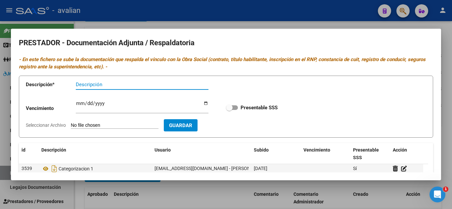
click at [331, 13] on div at bounding box center [226, 104] width 452 height 209
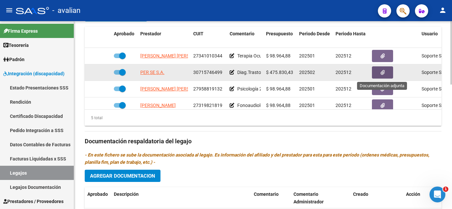
click at [386, 67] on button "button" at bounding box center [382, 72] width 21 height 12
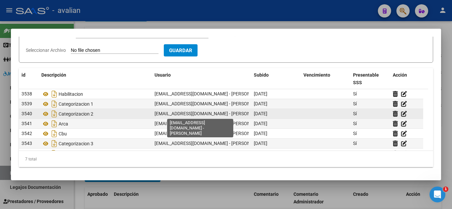
scroll to position [10, 0]
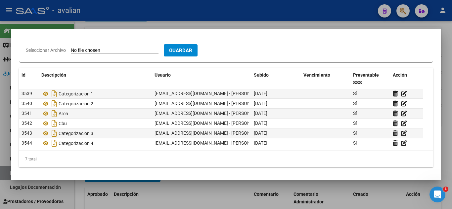
click at [313, 12] on div at bounding box center [226, 104] width 452 height 209
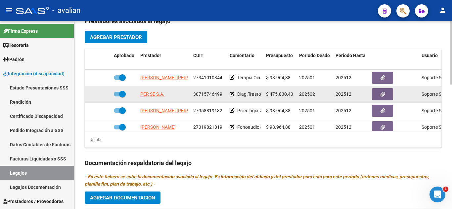
scroll to position [236, 0]
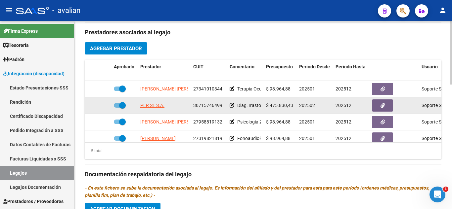
click at [229, 105] on icon at bounding box center [231, 105] width 5 height 5
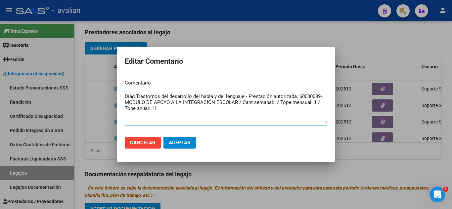
drag, startPoint x: 166, startPoint y: 110, endPoint x: 122, endPoint y: 90, distance: 49.1
click at [122, 90] on mat-dialog-content "Comentario Diag.Trastornos del desarrollo del habla y del lenguaje - Prestación…" at bounding box center [226, 102] width 218 height 57
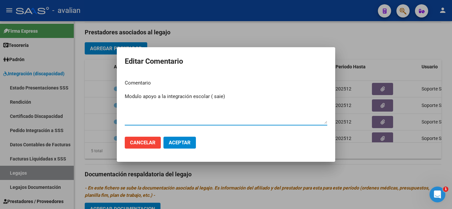
type textarea "Modulo apoyo a la integración escolar ( saie)"
click at [176, 141] on span "Aceptar" at bounding box center [180, 143] width 22 height 6
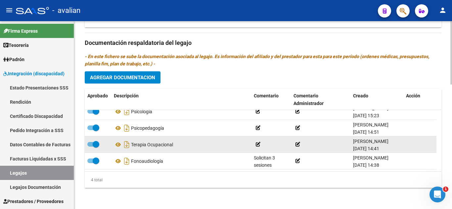
scroll to position [0, 0]
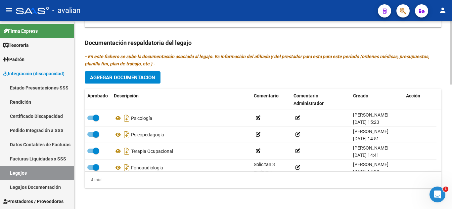
click at [150, 79] on span "Agregar Documentacion" at bounding box center [122, 78] width 65 height 6
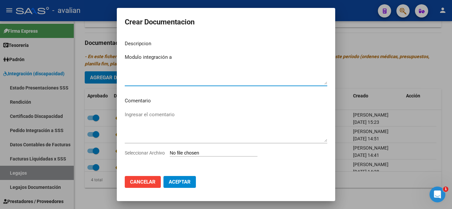
drag, startPoint x: 280, startPoint y: 54, endPoint x: 249, endPoint y: 76, distance: 38.4
click at [280, 54] on textarea "Modulo integración a" at bounding box center [226, 69] width 202 height 31
click at [141, 58] on textarea "Modulo integración a" at bounding box center [226, 69] width 202 height 31
click at [146, 57] on textarea "Modulo integración a" at bounding box center [226, 69] width 202 height 31
drag, startPoint x: 143, startPoint y: 56, endPoint x: 197, endPoint y: 59, distance: 54.3
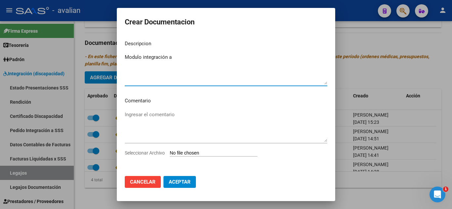
click at [197, 59] on textarea "Modulo integración a" at bounding box center [226, 69] width 202 height 31
type textarea "Modulo apoyo a la integración escolar ( saie)"
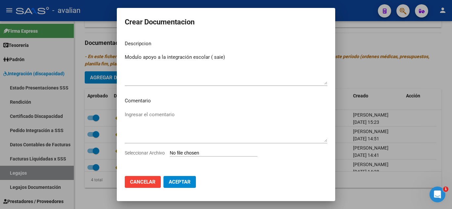
click at [205, 155] on input "Seleccionar Archivo" at bounding box center [214, 153] width 88 height 6
type input "C:\fakepath\Modulo de apoyo (2).pdf"
click at [180, 183] on span "Aceptar" at bounding box center [180, 182] width 22 height 6
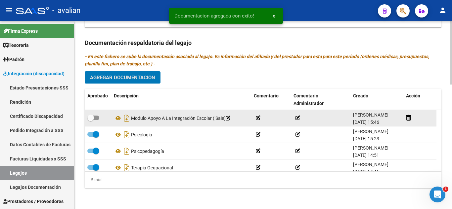
click at [96, 119] on span at bounding box center [93, 118] width 12 height 5
click at [91, 120] on input "checkbox" at bounding box center [90, 120] width 0 height 0
checkbox input "true"
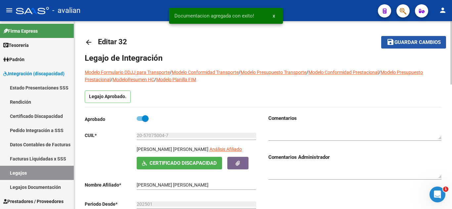
click at [392, 42] on mat-icon "save" at bounding box center [390, 42] width 8 height 8
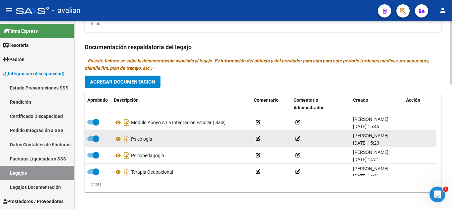
scroll to position [331, 0]
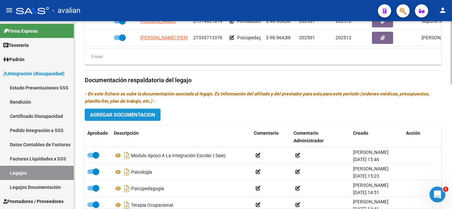
click at [142, 117] on span "Agregar Documentacion" at bounding box center [122, 115] width 65 height 6
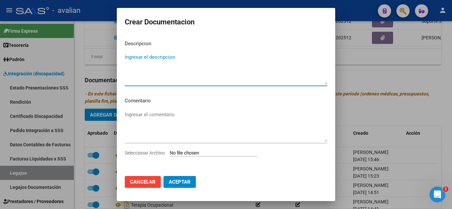
click at [194, 155] on input "Seleccionar Archivo" at bounding box center [214, 153] width 88 height 6
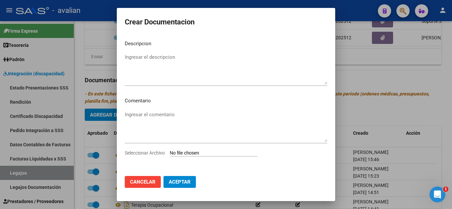
type input "C:\fakepath\CUD actualizado_merged.pdf"
click at [159, 58] on textarea "Ingresar el descripcion" at bounding box center [226, 69] width 202 height 31
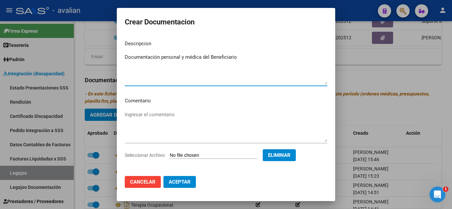
type textarea "Documentación personal y médica del Beneficiario"
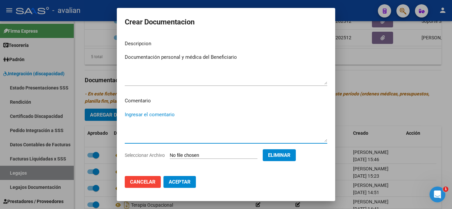
click at [164, 113] on textarea "Ingresar el comentario" at bounding box center [226, 126] width 202 height 31
paste textarea "enero a diciembre - 2 sesiones de Fonoaudiología: Lic. [PERSON_NAME] resol. vig…"
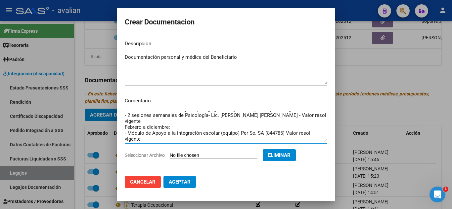
scroll to position [0, 0]
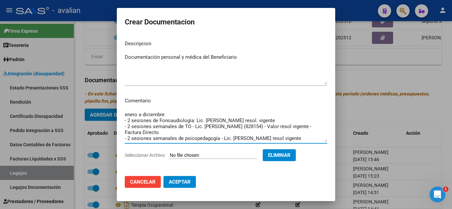
drag, startPoint x: 128, startPoint y: 116, endPoint x: 131, endPoint y: 119, distance: 4.2
click at [129, 117] on textarea "enero a diciembre - 2 sesiones de Fonoaudiología: Lic. [PERSON_NAME] resol. vig…" at bounding box center [226, 126] width 202 height 31
drag, startPoint x: 237, startPoint y: 120, endPoint x: 283, endPoint y: 121, distance: 46.0
click at [283, 121] on textarea "Enero a diciembre - 2 sesiones de Fonoaudiología: Lic. [PERSON_NAME] resol. vig…" at bounding box center [226, 126] width 202 height 31
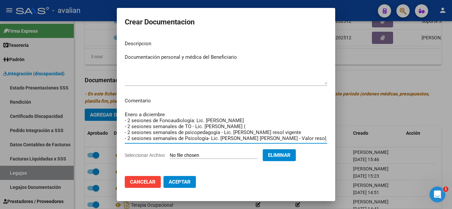
drag, startPoint x: 246, startPoint y: 126, endPoint x: 306, endPoint y: 131, distance: 60.4
click at [306, 131] on textarea "Enero a diciembre - 2 sesiones de Fonoaudiología: Lic. [PERSON_NAME] - 2 sesion…" at bounding box center [226, 126] width 202 height 31
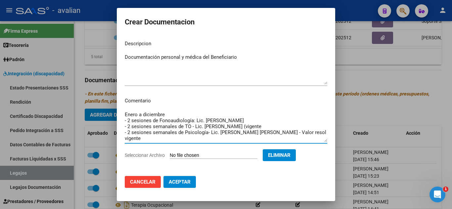
drag, startPoint x: 243, startPoint y: 126, endPoint x: 268, endPoint y: 129, distance: 25.3
click at [268, 129] on textarea "Enero a diciembre - 2 sesiones de Fonoaudiología: Lic. [PERSON_NAME] - 2 sesion…" at bounding box center [226, 126] width 202 height 31
click at [223, 137] on textarea "Enero a diciembre - 2 sesiones de Fonoaudiología: Lic. [PERSON_NAME] - 2 sesion…" at bounding box center [226, 126] width 202 height 31
drag, startPoint x: 272, startPoint y: 131, endPoint x: 318, endPoint y: 133, distance: 46.7
click at [318, 133] on textarea "Enero a diciembre - 2 sesiones de Fonoaudiología: Lic. [PERSON_NAME] - 2 sesion…" at bounding box center [226, 126] width 202 height 31
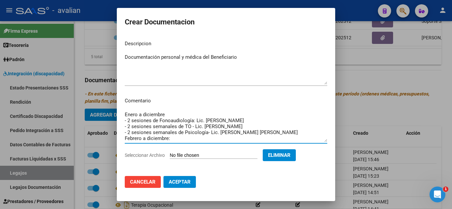
scroll to position [12, 0]
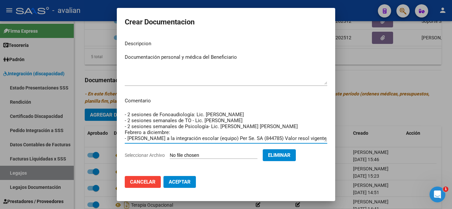
drag, startPoint x: 160, startPoint y: 136, endPoint x: 180, endPoint y: 138, distance: 19.6
click at [164, 136] on textarea "Enero a diciembre - 2 sesiones de Fonoaudiología: Lic. [PERSON_NAME] - 2 sesion…" at bounding box center [226, 126] width 202 height 31
drag, startPoint x: 262, startPoint y: 132, endPoint x: 321, endPoint y: 139, distance: 59.0
click at [321, 139] on textarea "Enero a diciembre - 2 sesiones de Fonoaudiología: Lic. [PERSON_NAME] - 2 sesion…" at bounding box center [226, 126] width 202 height 31
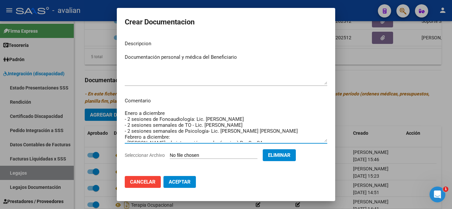
scroll to position [0, 0]
drag, startPoint x: 126, startPoint y: 119, endPoint x: 136, endPoint y: 120, distance: 9.9
click at [136, 120] on textarea "Enero a diciembre - 2 sesiones de Fonoaudiología: Lic. [PERSON_NAME] - 2 sesion…" at bounding box center [226, 126] width 202 height 31
drag, startPoint x: 135, startPoint y: 125, endPoint x: 147, endPoint y: 126, distance: 12.3
click at [147, 126] on textarea "Enero a diciembre - 2 sesiones de Fonoaudiología: Lic. [PERSON_NAME] - 2 sesion…" at bounding box center [226, 126] width 202 height 31
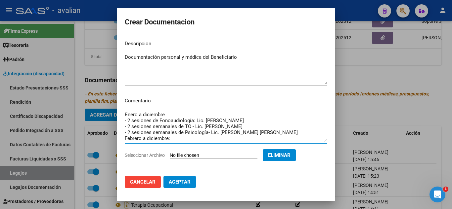
drag, startPoint x: 143, startPoint y: 131, endPoint x: 154, endPoint y: 134, distance: 12.1
click at [154, 134] on textarea "Enero a diciembre - 2 sesiones de Fonoaudiología: Lic. [PERSON_NAME] - 2 sesion…" at bounding box center [226, 126] width 202 height 31
click at [209, 137] on textarea "Enero a diciembre - 2 sesiones de Fonoaudiología: Lic. [PERSON_NAME] - 2 sesion…" at bounding box center [226, 126] width 202 height 31
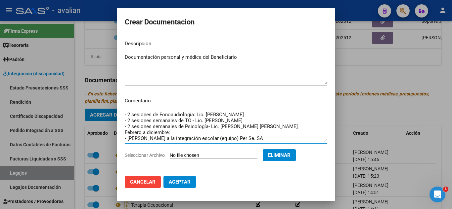
type textarea "Enero a diciembre - 2 sesiones de Fonoaudiología: Lic. [PERSON_NAME] - 2 sesion…"
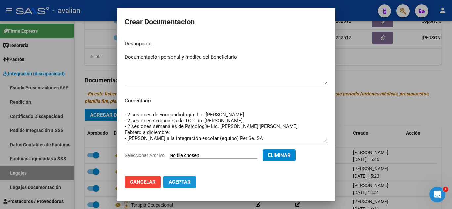
click at [178, 183] on span "Aceptar" at bounding box center [180, 182] width 22 height 6
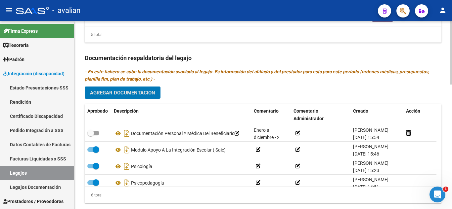
scroll to position [364, 0]
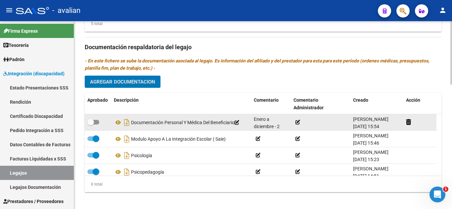
click at [239, 123] on icon at bounding box center [236, 122] width 5 height 5
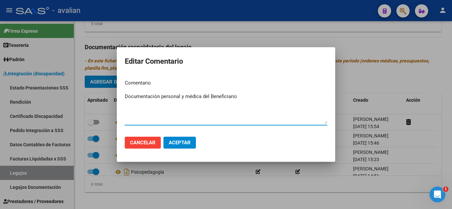
click at [226, 143] on mat-dialog-actions "Cancelar Aceptar" at bounding box center [226, 143] width 202 height 22
click at [188, 142] on span "Aceptar" at bounding box center [180, 143] width 22 height 6
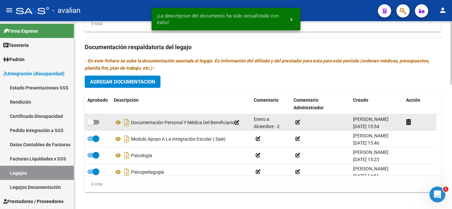
click at [279, 127] on span "Enero a diciembre - 2 sesiones de Fonoaudiología: Lic. [PERSON_NAME] - 2 sesion…" at bounding box center [271, 195] width 35 height 156
click at [296, 124] on icon at bounding box center [297, 122] width 5 height 5
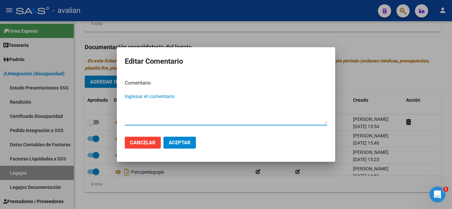
click at [241, 108] on textarea "Ingresar el comentario" at bounding box center [226, 108] width 202 height 31
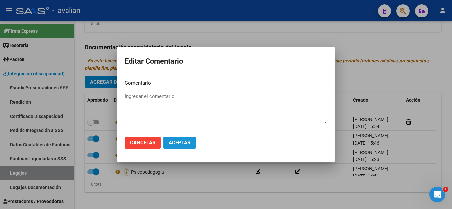
drag, startPoint x: 188, startPoint y: 142, endPoint x: 186, endPoint y: 145, distance: 3.9
click at [188, 142] on span "Aceptar" at bounding box center [180, 143] width 22 height 6
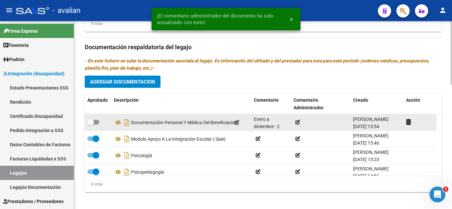
click at [239, 121] on icon at bounding box center [236, 122] width 5 height 5
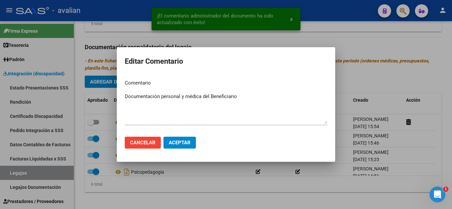
click at [231, 146] on mat-dialog-actions "Cancelar Aceptar" at bounding box center [226, 143] width 202 height 22
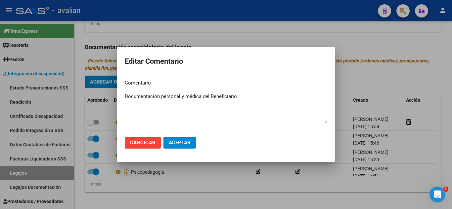
click at [327, 121] on mat-dialog-content "Comentario Documentación personal y médica del Beneficiario Ingresar el comenta…" at bounding box center [226, 102] width 218 height 57
click at [149, 141] on span "Cancelar" at bounding box center [142, 143] width 25 height 6
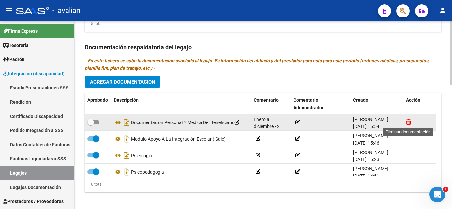
click at [408, 124] on icon at bounding box center [408, 122] width 5 height 6
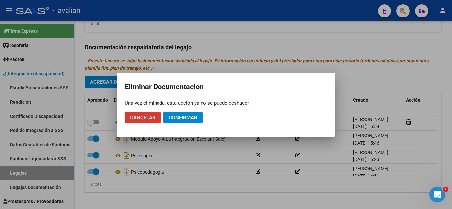
click at [185, 117] on span "Confirmar" at bounding box center [183, 118] width 28 height 6
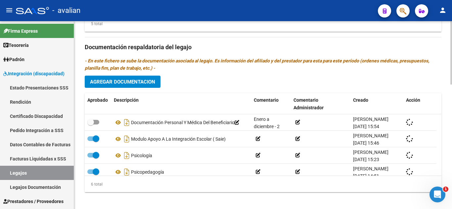
checkbox input "true"
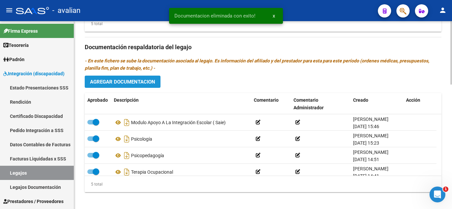
click at [145, 81] on span "Agregar Documentacion" at bounding box center [122, 82] width 65 height 6
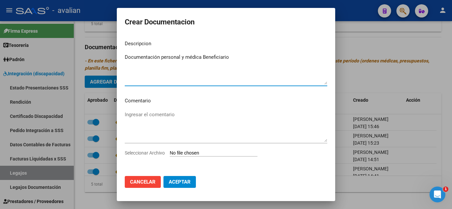
type textarea "Documentación personal y médica Beneficiario"
click at [203, 151] on input "Seleccionar Archivo" at bounding box center [214, 153] width 88 height 6
type input "C:\fakepath\CUD actualizado_merged.pdf"
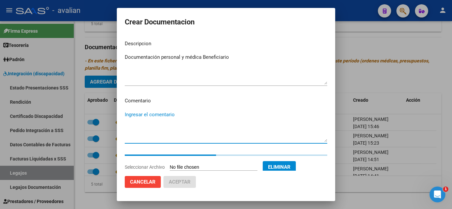
click at [172, 116] on textarea "Ingresar el comentario" at bounding box center [226, 126] width 202 height 31
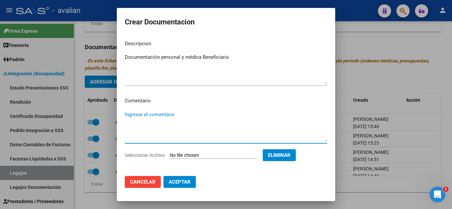
paste textarea "- 2 sesiones semanales de psicopedagogía - Lic. [PERSON_NAME]"
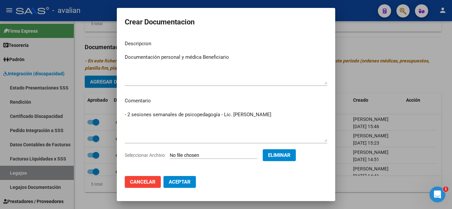
click at [220, 96] on mat-dialog-content "Descripcion Documentación personal y médica Beneficiario Ingresar el descripcio…" at bounding box center [226, 103] width 218 height 136
click at [153, 102] on p "Comentario" at bounding box center [226, 101] width 202 height 8
drag, startPoint x: 137, startPoint y: 97, endPoint x: 149, endPoint y: 102, distance: 12.7
click at [138, 98] on mat-dialog-content "Descripcion Documentación personal y médica Beneficiario Ingresar el descripcio…" at bounding box center [226, 103] width 218 height 136
click at [150, 102] on p "Comentario" at bounding box center [226, 101] width 202 height 8
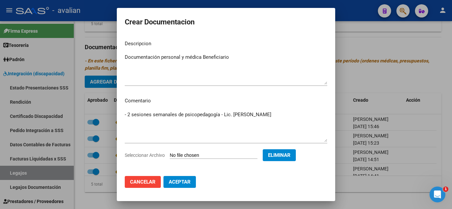
click at [140, 110] on div "- 2 sesiones semanales de psicopedagogía - Lic. [PERSON_NAME] el comentario" at bounding box center [226, 127] width 202 height 34
click at [129, 115] on textarea "- 2 sesiones semanales de psicopedagogía - Lic. [PERSON_NAME]" at bounding box center [226, 126] width 202 height 31
click at [126, 111] on textarea "- 2 sesiones semanales de psicopedagogía - Lic. [PERSON_NAME]" at bounding box center [226, 126] width 202 height 31
paste textarea "enero a diciembre - 2 sesiones de Fonoaudiología: Lic. [PERSON_NAME] resol. vig…"
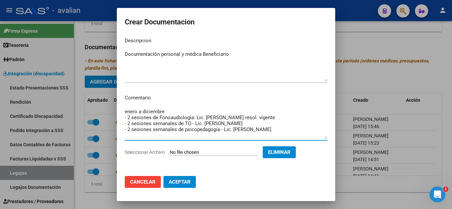
scroll to position [4, 0]
click at [280, 129] on textarea "enero a diciembre - 2 sesiones de Fonoaudiología: Lic. [PERSON_NAME] resol. vig…" at bounding box center [226, 122] width 202 height 31
paste textarea "- 2 sesiones semanales de Psicología- Lic. [PERSON_NAME] [PERSON_NAME] - Valor …"
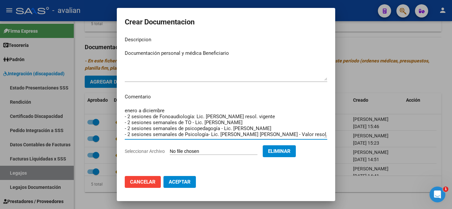
scroll to position [11, 0]
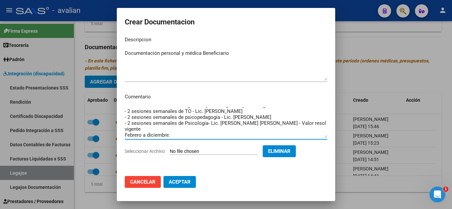
click at [311, 121] on textarea "enero a diciembre - 2 sesiones de Fonoaudiología: Lic. [PERSON_NAME] resol. vig…" at bounding box center [226, 122] width 202 height 31
click at [312, 122] on textarea "enero a diciembre - 2 sesiones de Fonoaudiología: Lic. [PERSON_NAME] resol. vig…" at bounding box center [226, 122] width 202 height 31
type textarea "enero a diciembre - 2 sesiones de Fonoaudiología: Lic. [PERSON_NAME] resol. vig…"
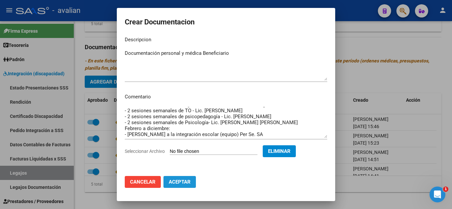
click at [180, 180] on span "Aceptar" at bounding box center [180, 182] width 22 height 6
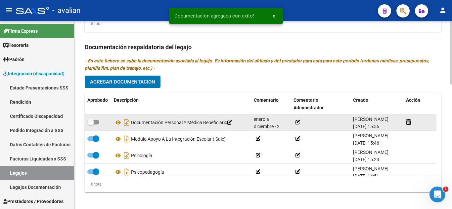
click at [95, 123] on span at bounding box center [93, 122] width 12 height 5
click at [91, 125] on input "checkbox" at bounding box center [90, 125] width 0 height 0
checkbox input "true"
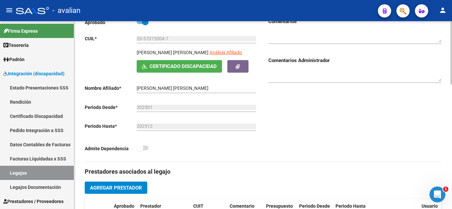
scroll to position [0, 0]
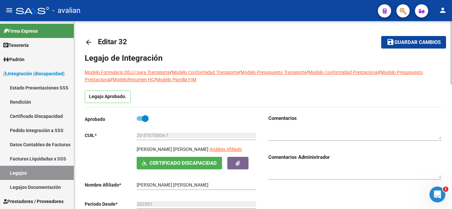
click at [422, 45] on span "Guardar cambios" at bounding box center [417, 43] width 46 height 6
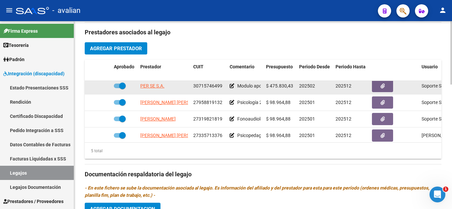
scroll to position [28, 0]
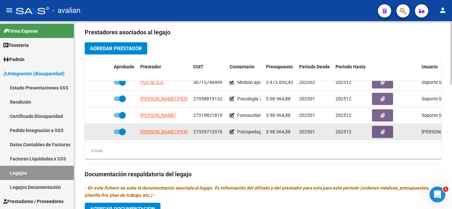
click at [229, 125] on datatable-body-cell "Psicopedagogía 2 sesiones semanales" at bounding box center [245, 132] width 36 height 16
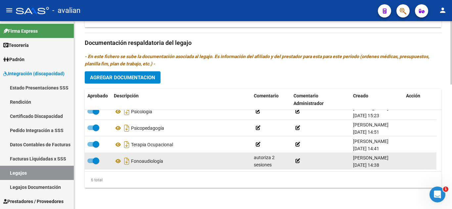
scroll to position [0, 0]
drag, startPoint x: 255, startPoint y: 158, endPoint x: 239, endPoint y: 167, distance: 18.4
click at [282, 171] on datatable-selection "Psicología [PERSON_NAME] [DATE] 15:23 Psicopedagogía [PERSON_NAME] [DATE] 14:51…" at bounding box center [263, 167] width 356 height 5
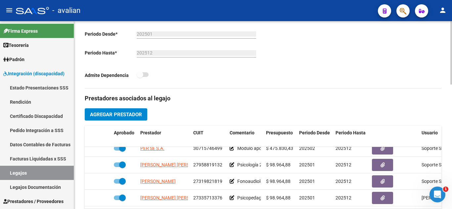
scroll to position [0, 0]
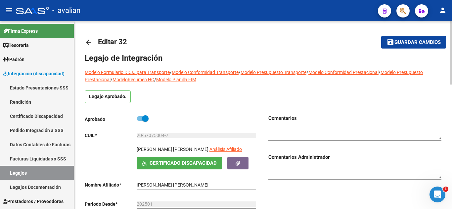
click at [307, 120] on h3 "Comentarios" at bounding box center [354, 118] width 173 height 7
click at [304, 130] on textarea at bounding box center [354, 133] width 173 height 13
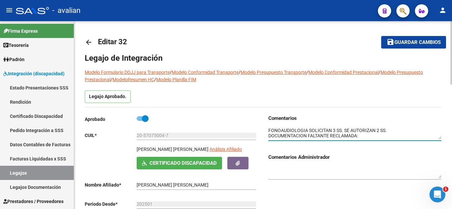
scroll to position [5, 0]
paste textarea "FonoInforme inicial fechar [DATE] y cbu Psp Dorso Título PsicoLe falta fecha y …"
paste textarea "La hc ampliada y el pedido médico lo debe realizar la Dra [PERSON_NAME] ( quien…"
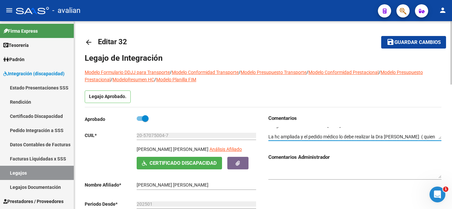
type textarea "FONOAUDIOLOGIA SOLICITAN 3 SS. SE AUTORIZAN 2 SS. DOCUMENTACION FALTANTE RECLAM…"
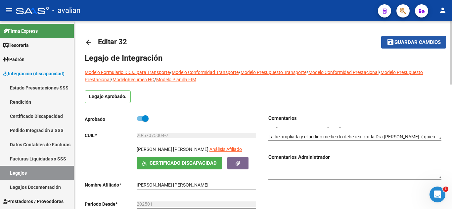
click at [412, 36] on button "save Guardar cambios" at bounding box center [413, 42] width 65 height 12
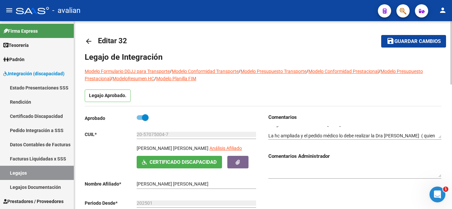
scroll to position [0, 0]
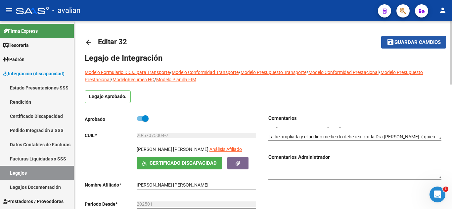
click at [416, 42] on span "Guardar cambios" at bounding box center [417, 43] width 46 height 6
click at [397, 41] on span "Guardar cambios" at bounding box center [417, 43] width 46 height 6
click at [400, 46] on button "save Guardar cambios" at bounding box center [413, 42] width 65 height 12
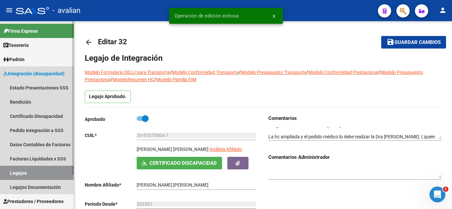
click at [30, 172] on link "Legajos" at bounding box center [37, 173] width 74 height 14
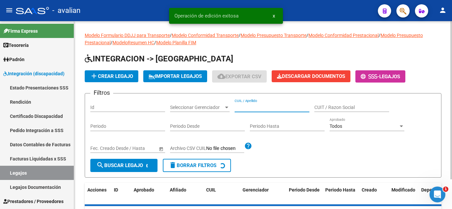
click at [253, 109] on input "CUIL / Apellido" at bounding box center [271, 108] width 75 height 6
paste input "20571384362"
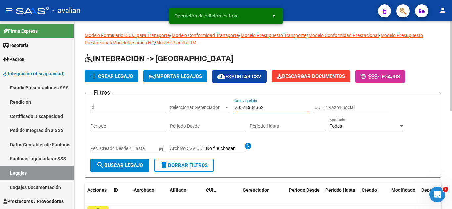
type input "20571384362"
drag, startPoint x: 124, startPoint y: 167, endPoint x: 129, endPoint y: 159, distance: 9.3
click at [124, 166] on span "search Buscar Legajo" at bounding box center [119, 166] width 47 height 6
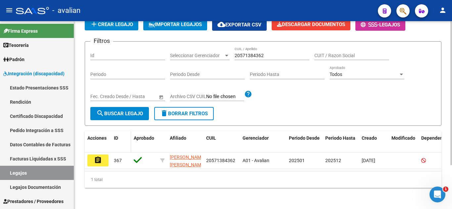
scroll to position [58, 0]
click at [106, 157] on button "assignment" at bounding box center [97, 161] width 21 height 12
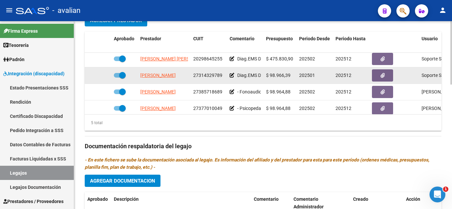
scroll to position [28, 0]
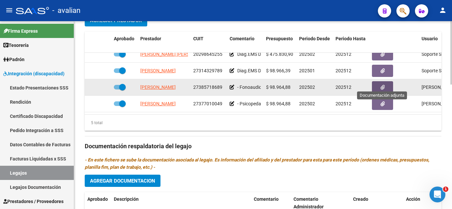
click at [382, 86] on button "button" at bounding box center [382, 87] width 21 height 12
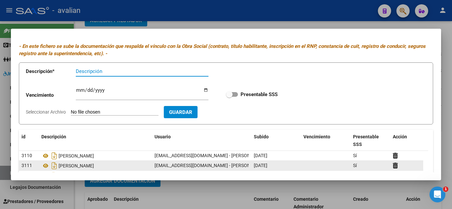
scroll to position [9, 0]
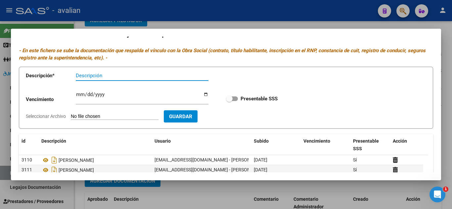
click at [290, 19] on div at bounding box center [226, 104] width 452 height 209
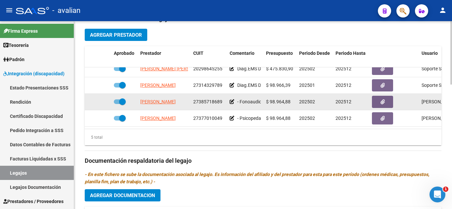
scroll to position [265, 0]
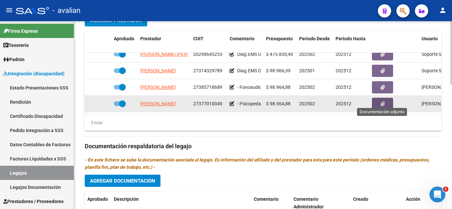
click at [376, 98] on button "button" at bounding box center [382, 104] width 21 height 12
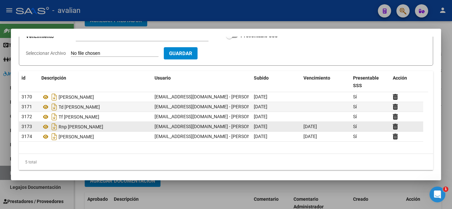
scroll to position [75, 0]
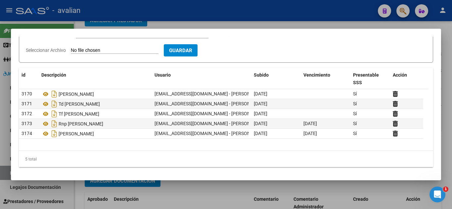
click at [299, 23] on div at bounding box center [226, 104] width 452 height 209
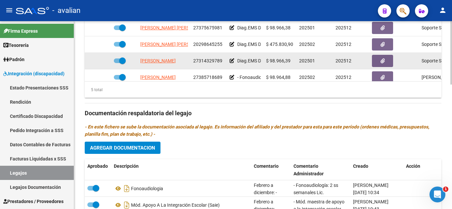
scroll to position [265, 0]
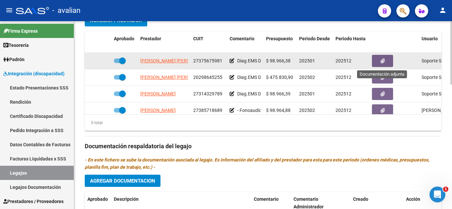
click at [389, 59] on button "button" at bounding box center [382, 61] width 21 height 12
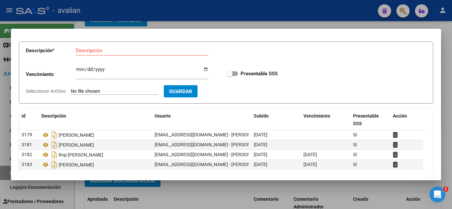
scroll to position [75, 0]
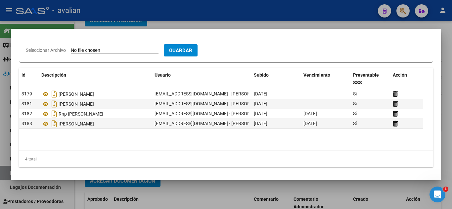
click at [234, 175] on mat-dialog-container "PRESTADOR - Documentación Adjunta / Respaldatoria - En este fichero se sube la …" at bounding box center [226, 105] width 430 height 152
click at [240, 186] on div at bounding box center [226, 104] width 452 height 209
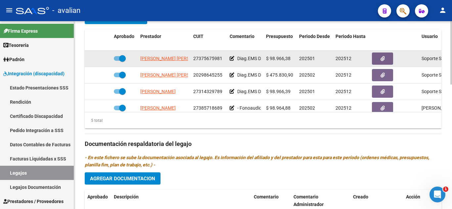
scroll to position [236, 0]
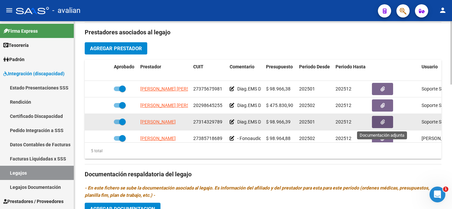
click at [378, 124] on button "button" at bounding box center [382, 122] width 21 height 12
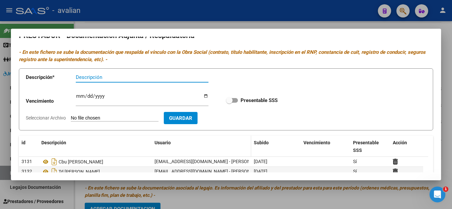
scroll to position [0, 0]
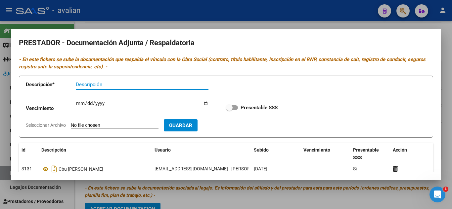
click at [280, 20] on div at bounding box center [226, 104] width 452 height 209
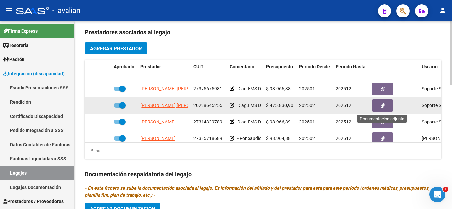
click at [386, 109] on button "button" at bounding box center [382, 106] width 21 height 12
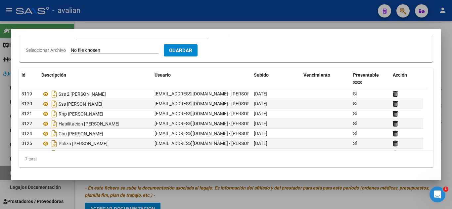
click at [293, 13] on div at bounding box center [226, 104] width 452 height 209
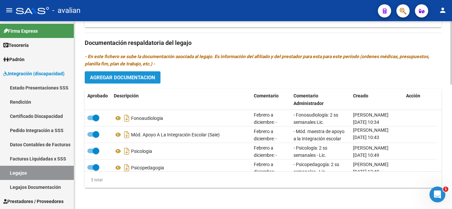
click at [131, 79] on span "Agregar Documentacion" at bounding box center [122, 78] width 65 height 6
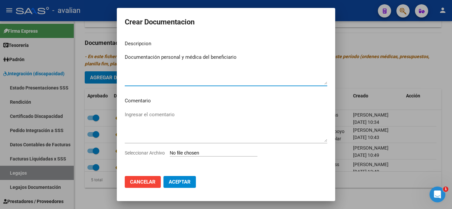
type textarea "Documentación personal y médica del beneficiario"
click at [228, 149] on div "Ingresar el comentario" at bounding box center [226, 130] width 202 height 40
click at [197, 152] on input "Seleccionar Archivo" at bounding box center [214, 153] width 88 height 6
type input "C:\fakepath\[PERSON_NAME] SOC_merged.pdf"
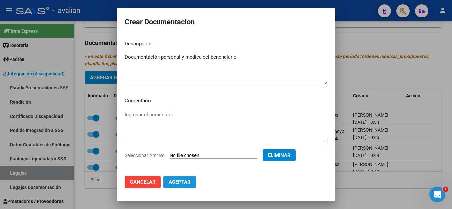
drag, startPoint x: 190, startPoint y: 184, endPoint x: 193, endPoint y: 183, distance: 3.4
click at [190, 184] on span "Aceptar" at bounding box center [180, 182] width 22 height 6
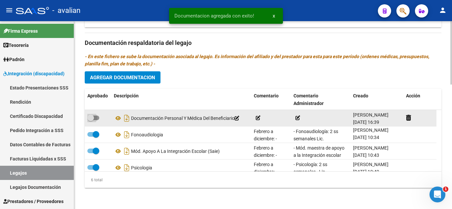
click at [98, 117] on span at bounding box center [93, 118] width 12 height 5
click at [91, 120] on input "checkbox" at bounding box center [90, 120] width 0 height 0
checkbox input "true"
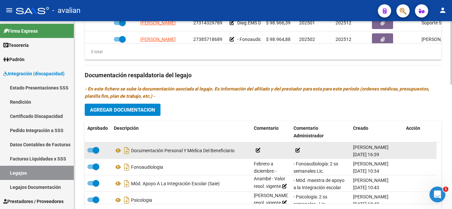
click at [258, 151] on icon at bounding box center [258, 150] width 5 height 5
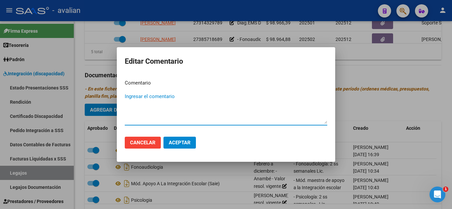
paste textarea "Febrero a Diciembre - Fonoaudiología 2 ss semanales Lic [PERSON_NAME] l"
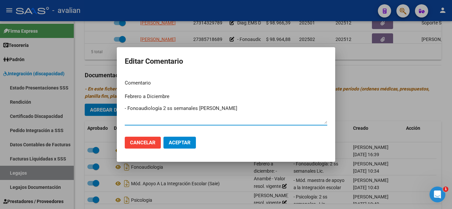
paste textarea "- Psicopedagogía 2 ss semanales Lic [PERSON_NAME] Ma. [PERSON_NAME]"
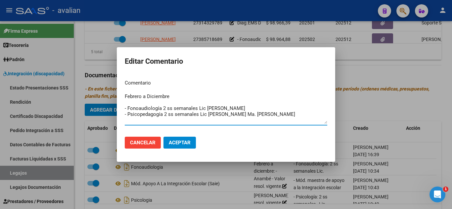
paste textarea "- Terapia ocupacional 2 ss semanales [PERSON_NAME]"
paste textarea "- Psicología 2 ss semanales [PERSON_NAME]"
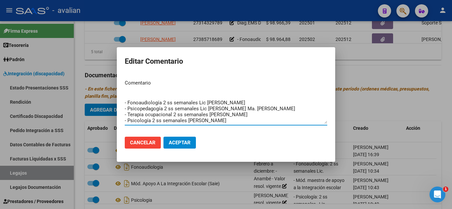
scroll to position [12, 0]
paste textarea "- Integración escolar equipo Anambé"
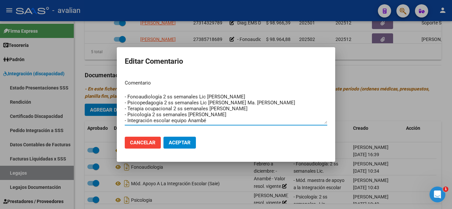
type textarea "Febrero a Diciembre - Fonoaudiología 2 ss semanales Lic [PERSON_NAME] - Psicope…"
click at [183, 144] on span "Aceptar" at bounding box center [180, 143] width 22 height 6
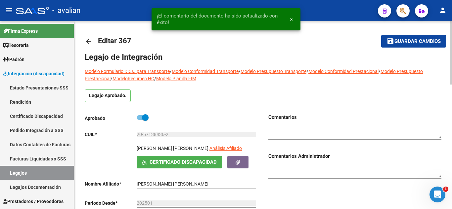
scroll to position [0, 0]
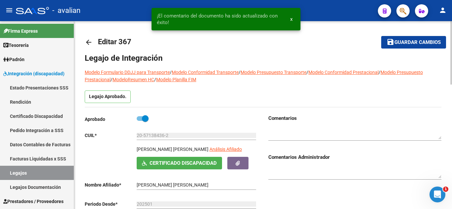
click at [404, 41] on span "Guardar cambios" at bounding box center [417, 43] width 46 height 6
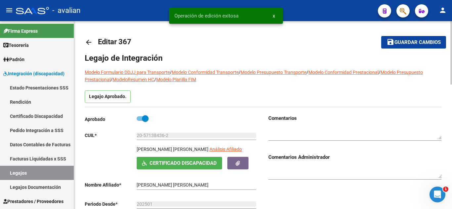
click at [188, 159] on button "Certificado Discapacidad" at bounding box center [179, 163] width 85 height 12
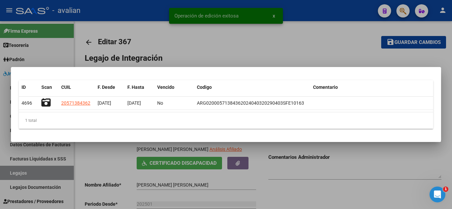
click at [228, 48] on div at bounding box center [226, 104] width 452 height 209
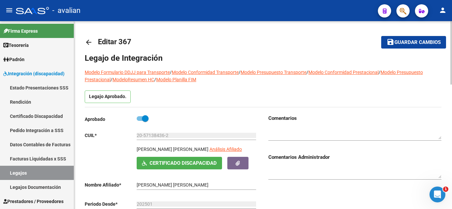
click at [393, 44] on mat-icon "save" at bounding box center [390, 42] width 8 height 8
